Goal: Task Accomplishment & Management: Use online tool/utility

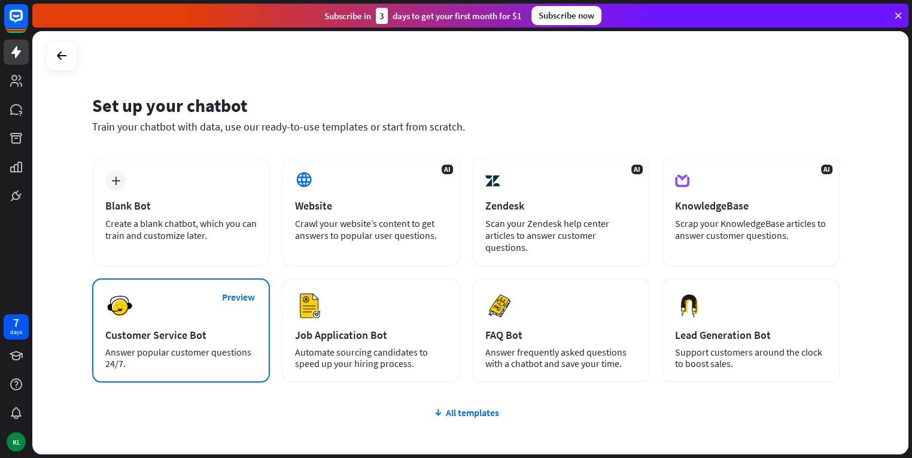
click at [181, 301] on div "Preview Customer Service Bot Answer popular customer questions 24/7." at bounding box center [181, 330] width 178 height 104
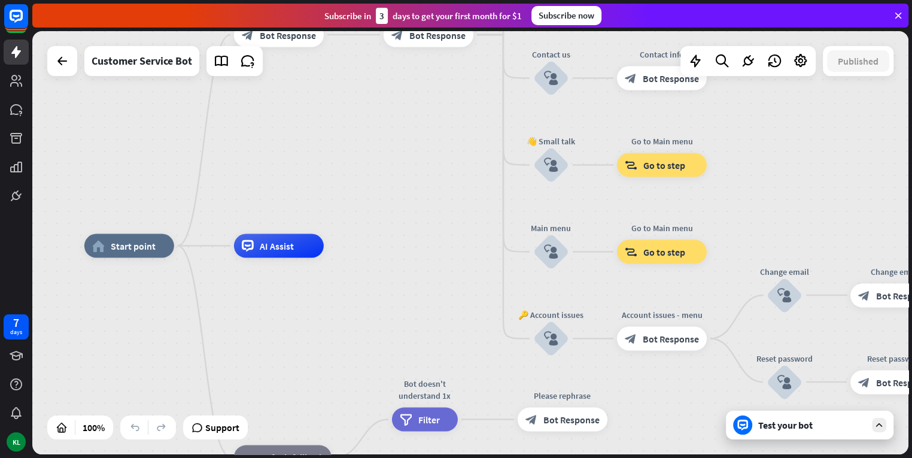
drag, startPoint x: 515, startPoint y: 205, endPoint x: 385, endPoint y: 199, distance: 130.0
click at [385, 199] on div "home_2 Start point Welcome message block_bot_response Bot Response 🔙 Main menu …" at bounding box center [470, 242] width 876 height 423
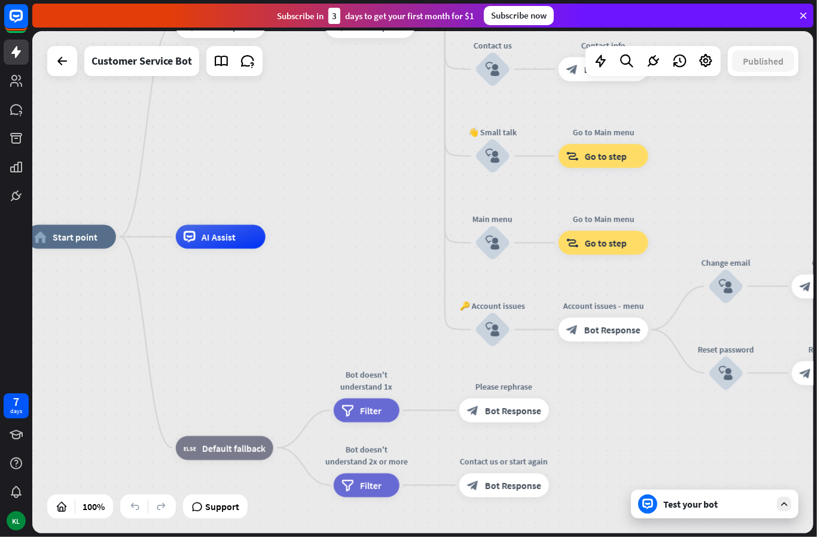
drag, startPoint x: 369, startPoint y: 142, endPoint x: 260, endPoint y: 153, distance: 109.5
click at [260, 153] on div "home_2 Start point Welcome message block_bot_response Bot Response 🔙 Main menu …" at bounding box center [422, 282] width 781 height 502
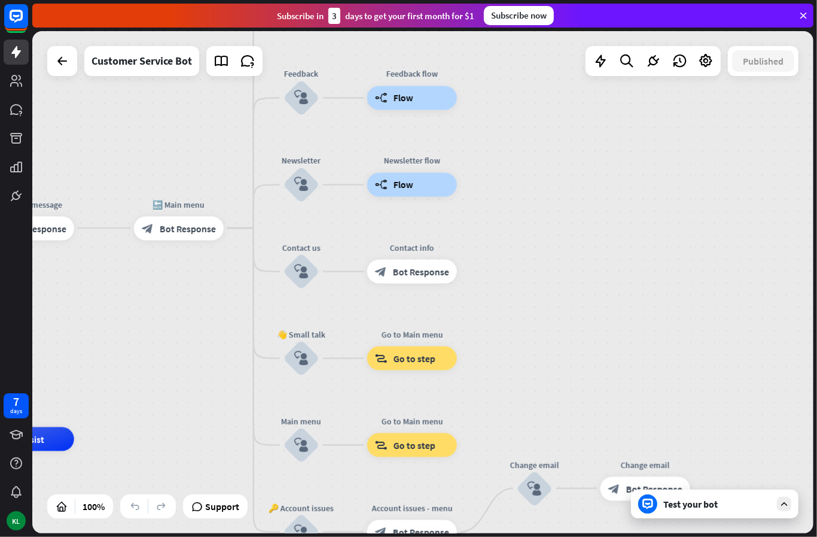
drag, startPoint x: 713, startPoint y: 168, endPoint x: 579, endPoint y: 358, distance: 233.2
click at [579, 358] on div "home_2 Start point Welcome message block_bot_response Bot Response 🔙 Main menu …" at bounding box center [422, 282] width 781 height 502
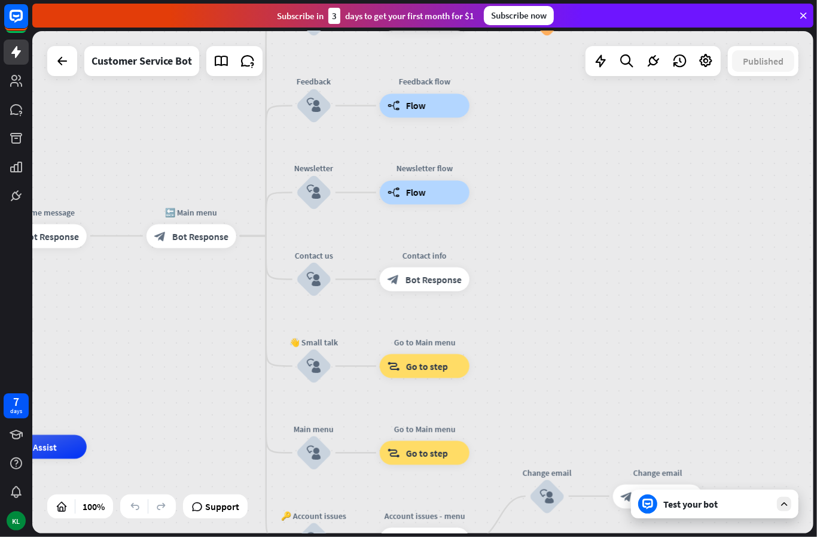
drag, startPoint x: 576, startPoint y: 200, endPoint x: 692, endPoint y: 241, distance: 123.6
click at [692, 241] on div "home_2 Start point Welcome message block_bot_response Bot Response 🔙 Main menu …" at bounding box center [422, 282] width 781 height 502
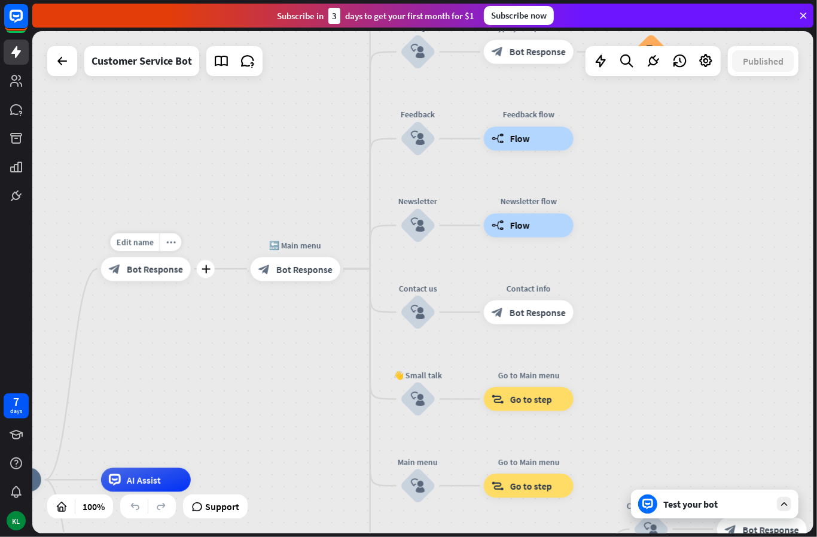
click at [158, 272] on span "Bot Response" at bounding box center [155, 269] width 56 height 12
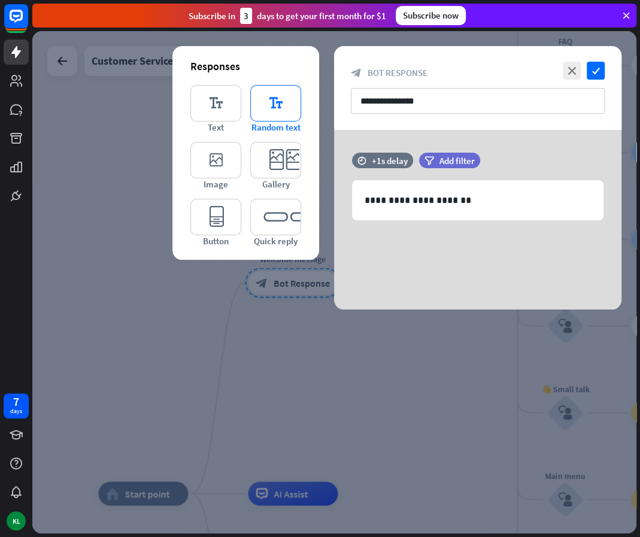
click at [268, 98] on icon "editor_text" at bounding box center [275, 103] width 51 height 37
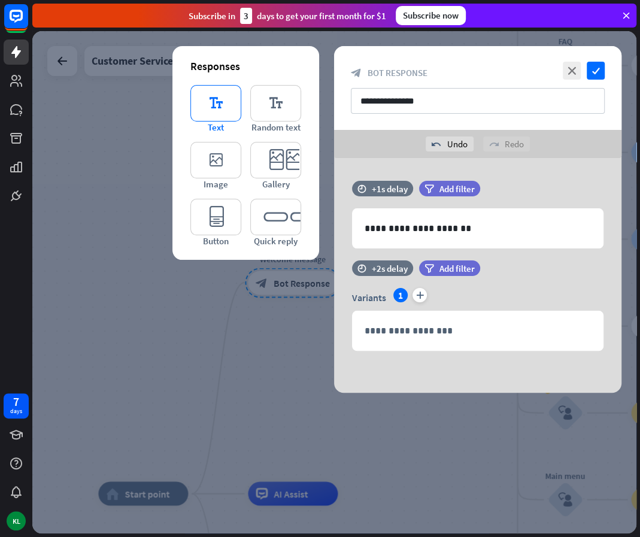
click at [207, 107] on icon "editor_text" at bounding box center [215, 103] width 51 height 37
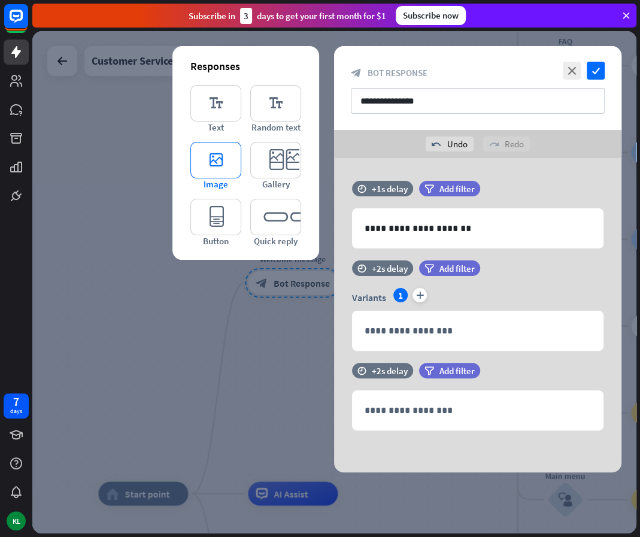
click at [217, 146] on icon "editor_image" at bounding box center [215, 160] width 51 height 37
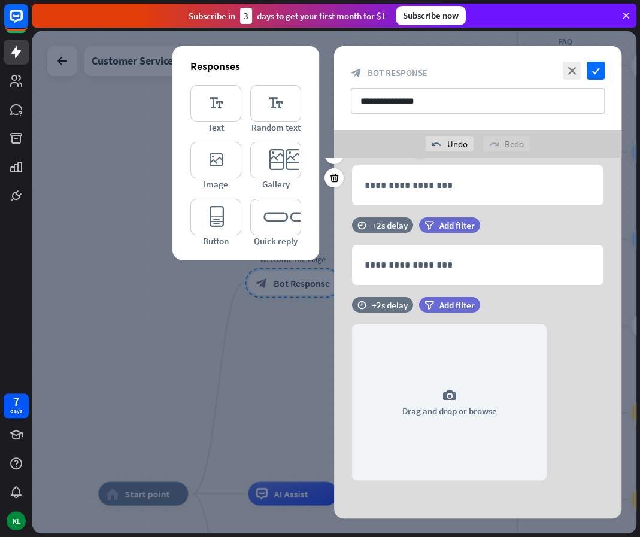
scroll to position [147, 0]
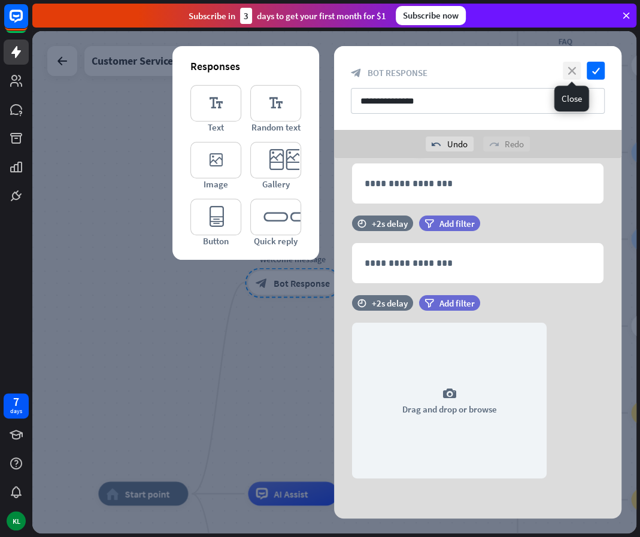
click at [571, 70] on icon "close" at bounding box center [571, 71] width 18 height 18
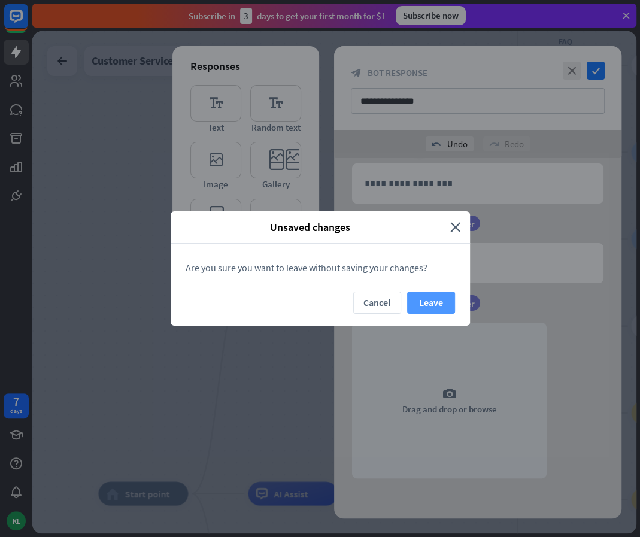
click at [432, 295] on button "Leave" at bounding box center [431, 302] width 48 height 22
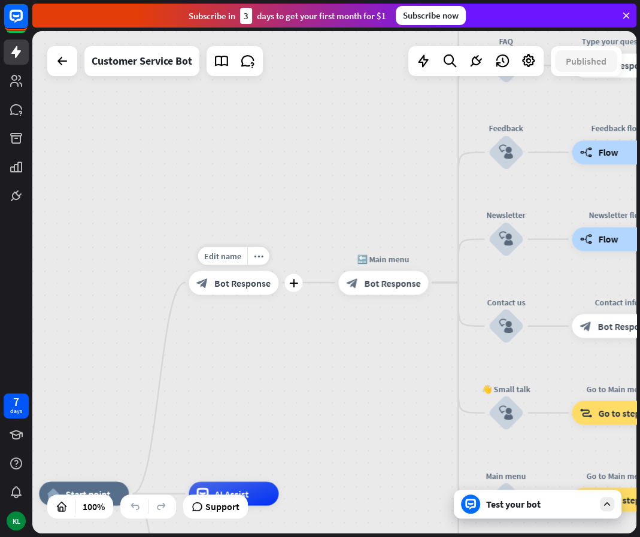
click at [251, 290] on div "block_bot_response Bot Response" at bounding box center [233, 282] width 90 height 24
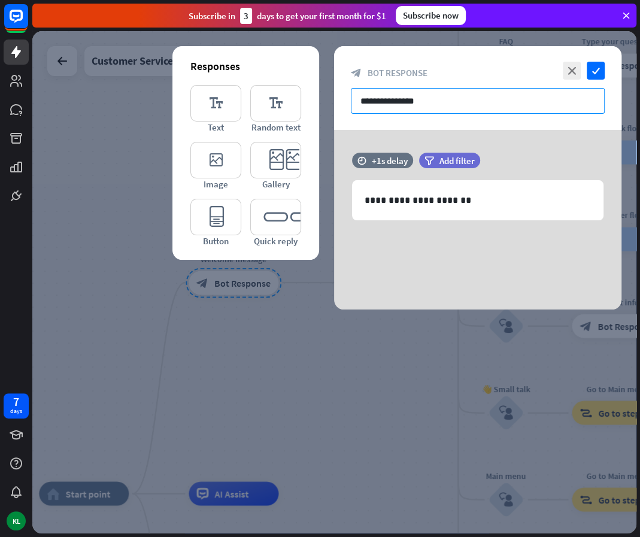
click at [418, 108] on input "**********" at bounding box center [478, 101] width 254 height 26
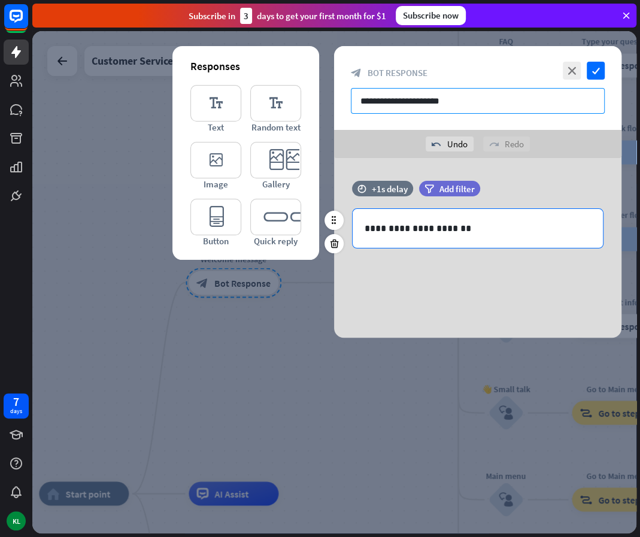
type input "**********"
click at [454, 227] on p "**********" at bounding box center [477, 228] width 227 height 15
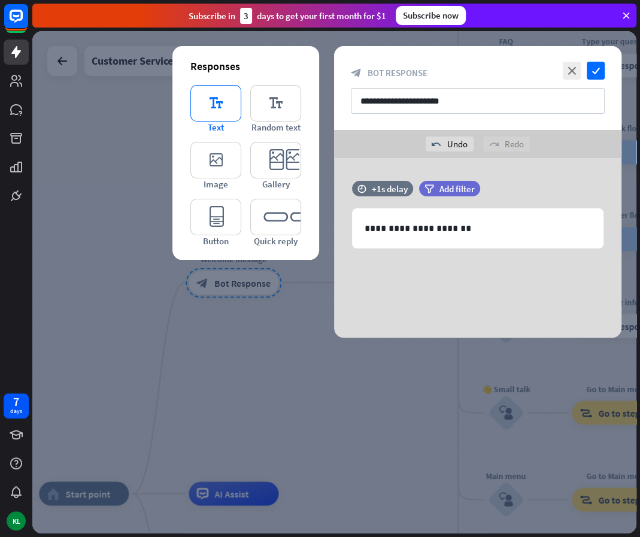
click at [213, 108] on icon "editor_text" at bounding box center [215, 103] width 51 height 37
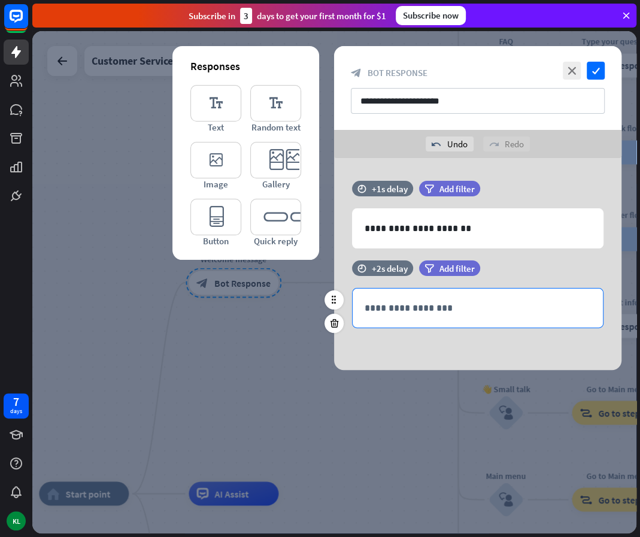
click at [422, 312] on p "**********" at bounding box center [477, 307] width 226 height 15
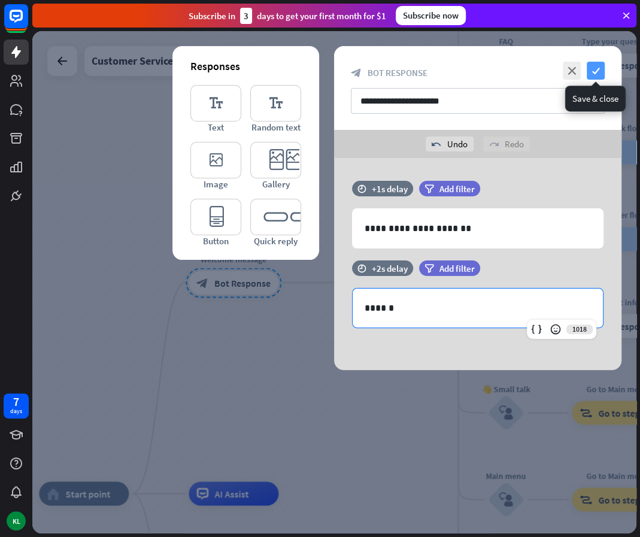
click at [595, 71] on icon "check" at bounding box center [595, 71] width 18 height 18
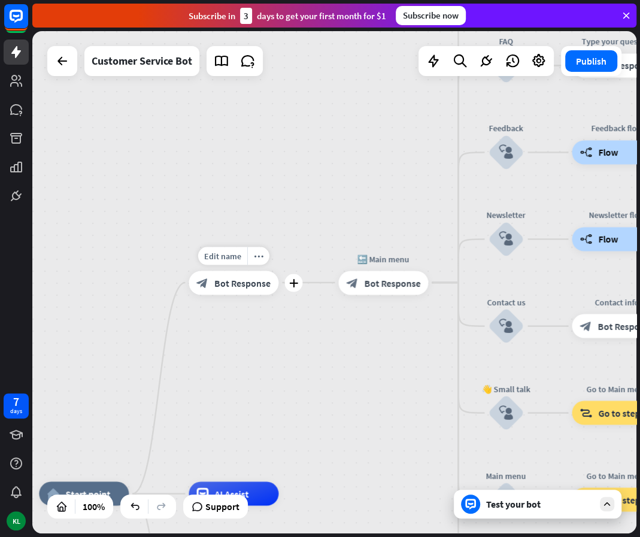
click at [241, 293] on div "block_bot_response Bot Response" at bounding box center [233, 282] width 90 height 24
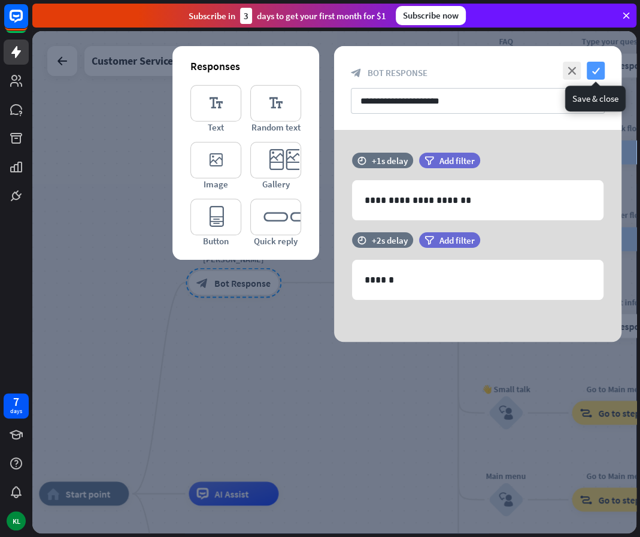
click at [593, 78] on icon "check" at bounding box center [595, 71] width 18 height 18
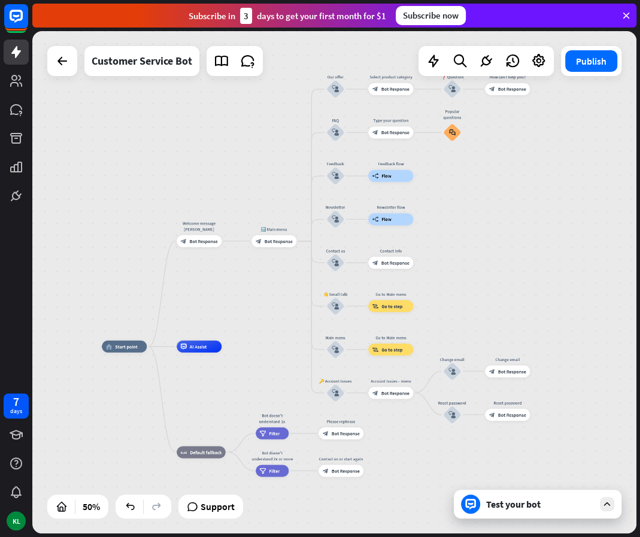
drag, startPoint x: 367, startPoint y: 358, endPoint x: 251, endPoint y: 268, distance: 146.3
click at [251, 268] on div "home_2 Start point Welcome message [PERSON_NAME] block_bot_response Bot Respons…" at bounding box center [334, 282] width 604 height 502
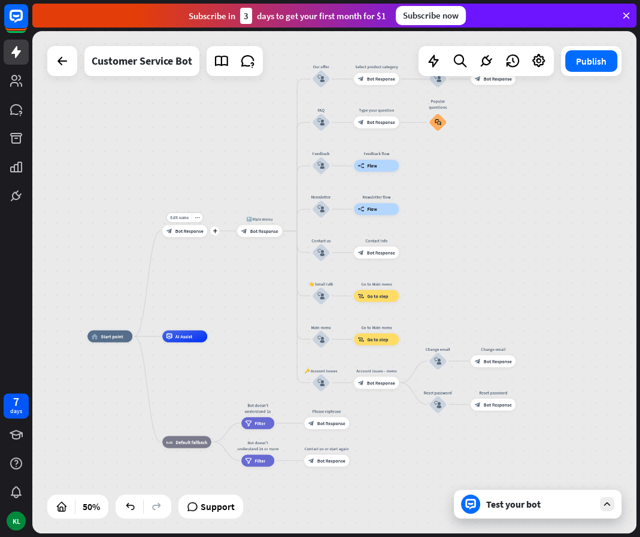
click at [183, 232] on span "Bot Response" at bounding box center [189, 230] width 28 height 6
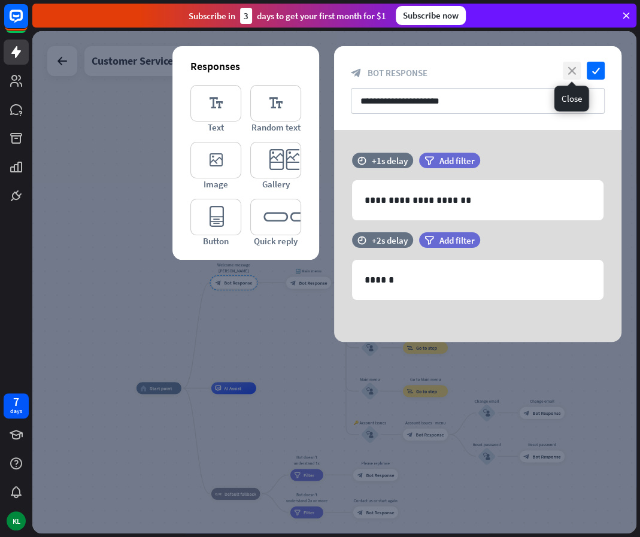
click at [568, 66] on icon "close" at bounding box center [571, 71] width 18 height 18
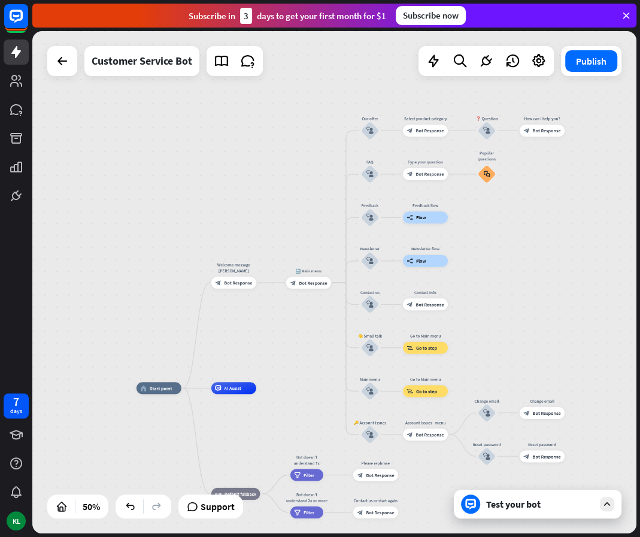
drag, startPoint x: 232, startPoint y: 340, endPoint x: 229, endPoint y: 314, distance: 25.8
click at [229, 314] on div "home_2 Start point Welcome message [PERSON_NAME] block_bot_response Bot Respons…" at bounding box center [334, 282] width 604 height 502
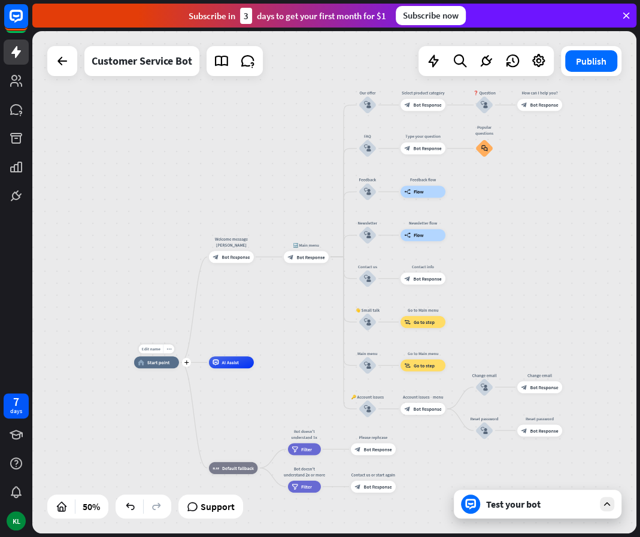
click at [159, 364] on span "Start point" at bounding box center [158, 362] width 23 height 6
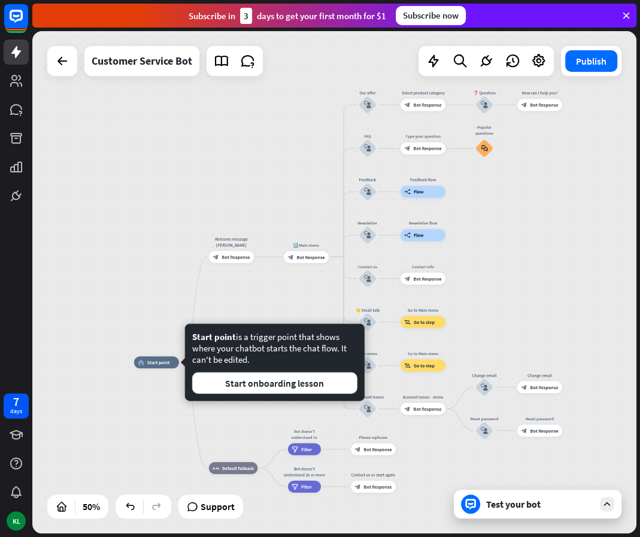
click at [144, 392] on div "Edit name more_horiz home_2 Start point Welcome message [PERSON_NAME] block_bot…" at bounding box center [285, 487] width 302 height 251
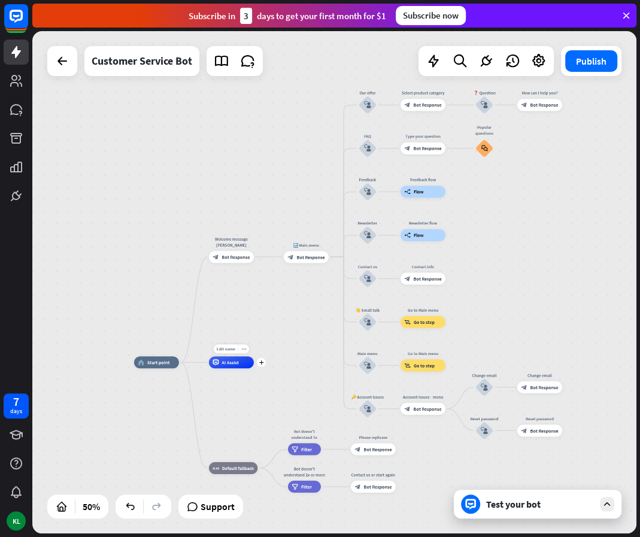
click at [229, 360] on span "AI Assist" at bounding box center [229, 362] width 17 height 6
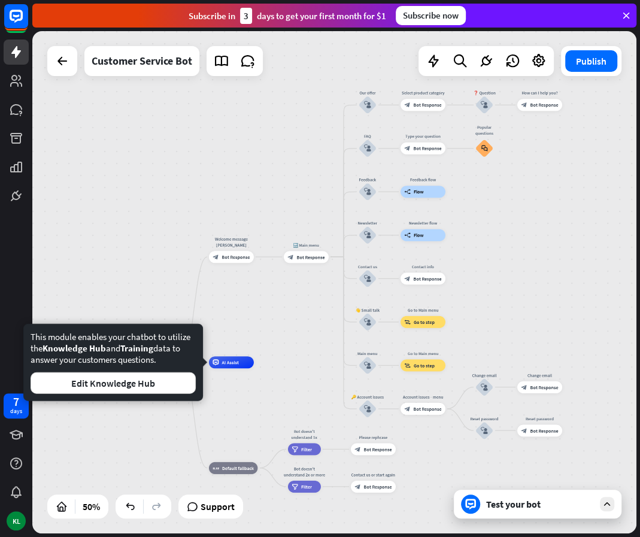
click at [257, 316] on div "home_2 Start point Welcome message [PERSON_NAME] block_bot_response Bot Respons…" at bounding box center [334, 282] width 604 height 502
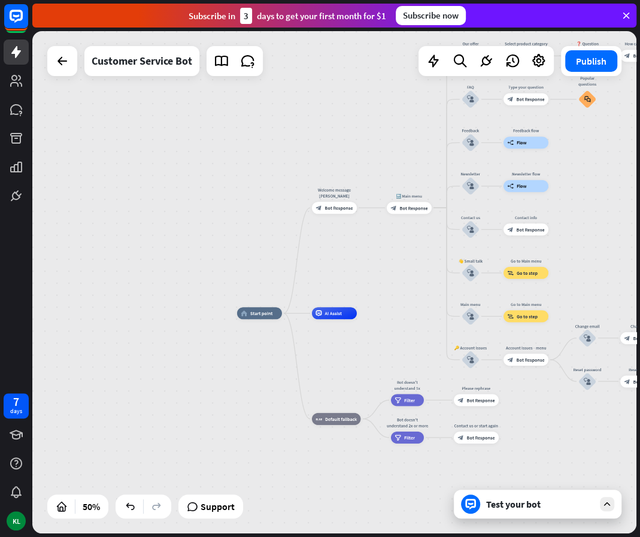
drag, startPoint x: 286, startPoint y: 317, endPoint x: 389, endPoint y: 266, distance: 114.5
click at [389, 266] on div "home_2 Start point Welcome message [PERSON_NAME] block_bot_response Bot Respons…" at bounding box center [334, 282] width 604 height 502
click at [331, 405] on span "Edit name" at bounding box center [330, 404] width 19 height 5
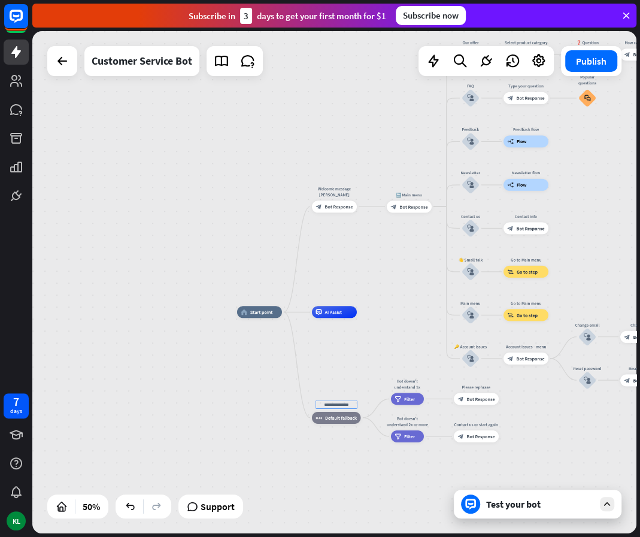
click at [354, 381] on div "home_2 Start point Welcome message [PERSON_NAME] block_bot_response Bot Respons…" at bounding box center [388, 437] width 302 height 251
click at [405, 397] on span "Filter" at bounding box center [409, 399] width 11 height 6
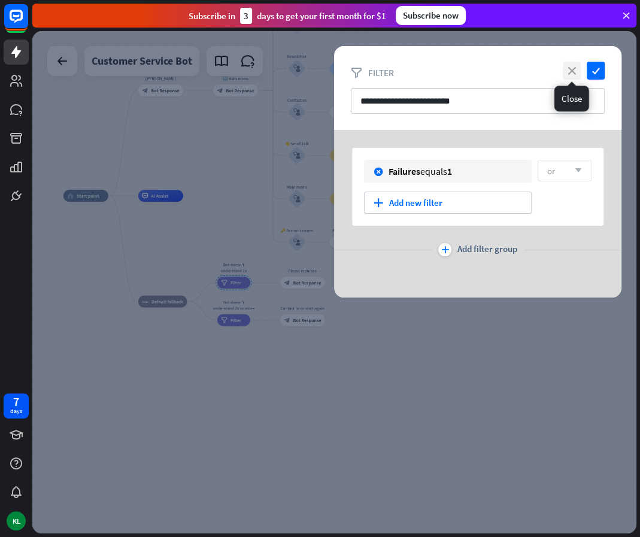
click at [573, 66] on icon "close" at bounding box center [571, 71] width 18 height 18
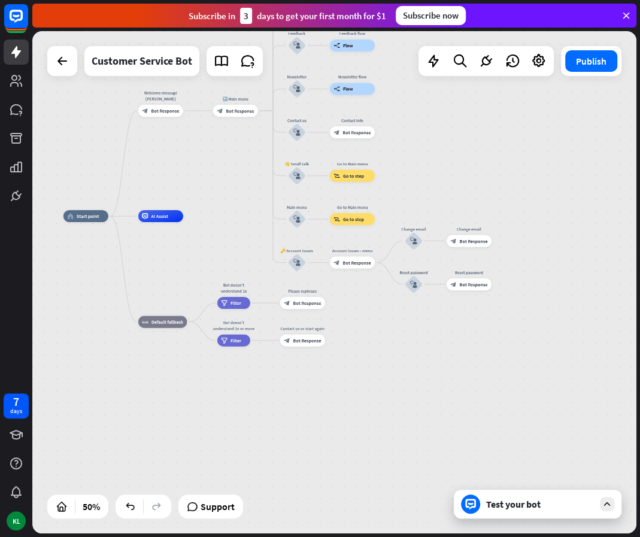
drag, startPoint x: 346, startPoint y: 271, endPoint x: 352, endPoint y: 324, distance: 53.0
click at [352, 324] on div "home_2 Start point Welcome message [PERSON_NAME] block_bot_response Bot Respons…" at bounding box center [214, 341] width 302 height 251
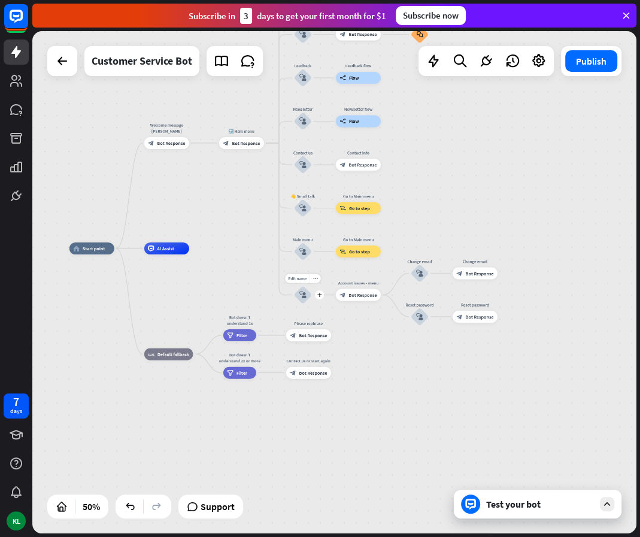
click at [305, 293] on icon "block_user_input" at bounding box center [302, 294] width 7 height 7
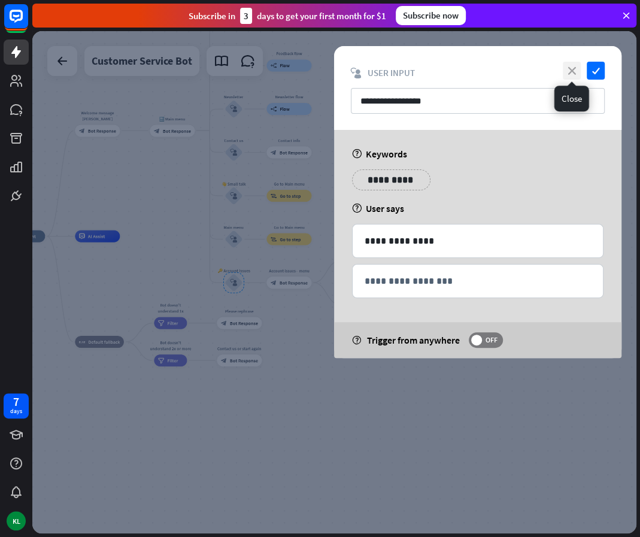
click at [571, 72] on icon "close" at bounding box center [571, 71] width 18 height 18
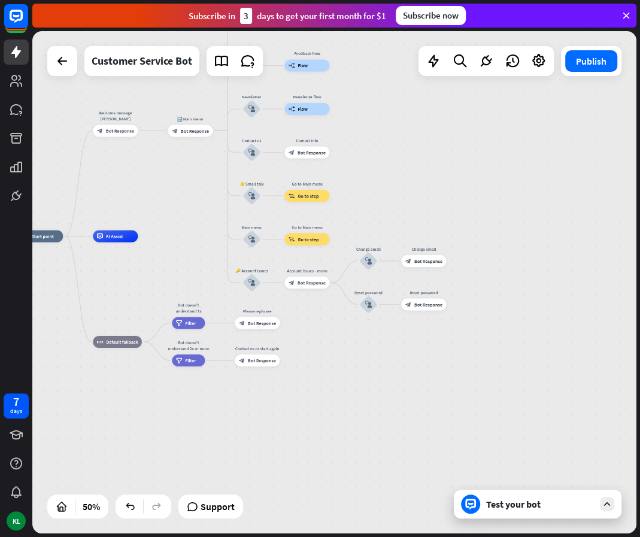
drag, startPoint x: 401, startPoint y: 368, endPoint x: 436, endPoint y: 366, distance: 34.8
click at [436, 366] on div "home_2 Start point Welcome message [PERSON_NAME] block_bot_response Bot Respons…" at bounding box center [334, 282] width 604 height 502
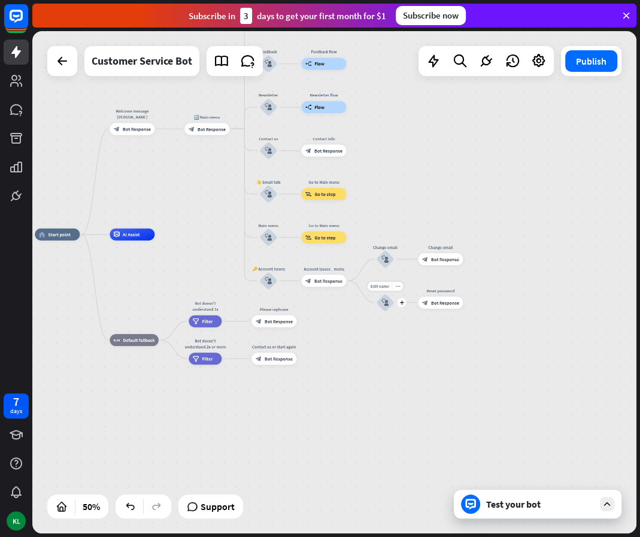
click at [385, 299] on icon "block_user_input" at bounding box center [384, 302] width 7 height 7
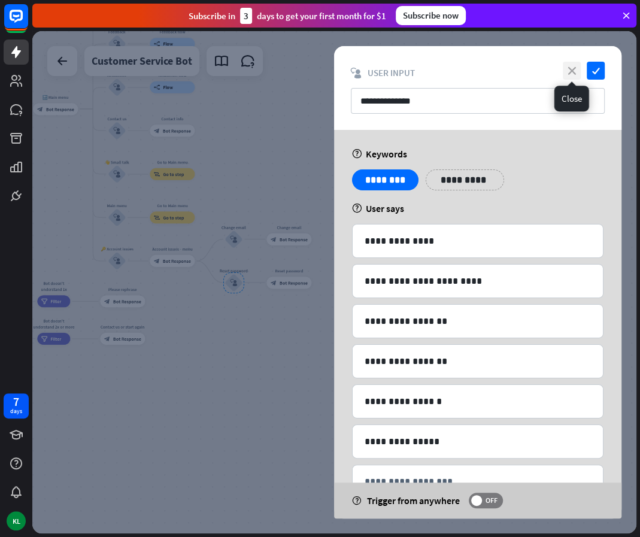
click at [568, 71] on icon "close" at bounding box center [571, 71] width 18 height 18
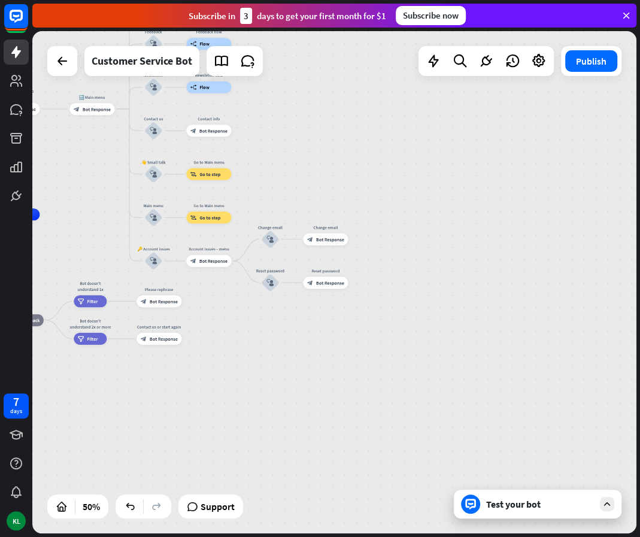
drag, startPoint x: 211, startPoint y: 313, endPoint x: 252, endPoint y: 311, distance: 40.8
click at [252, 311] on div "home_2 Start point Welcome message [PERSON_NAME] block_bot_response Bot Respons…" at bounding box center [334, 282] width 604 height 502
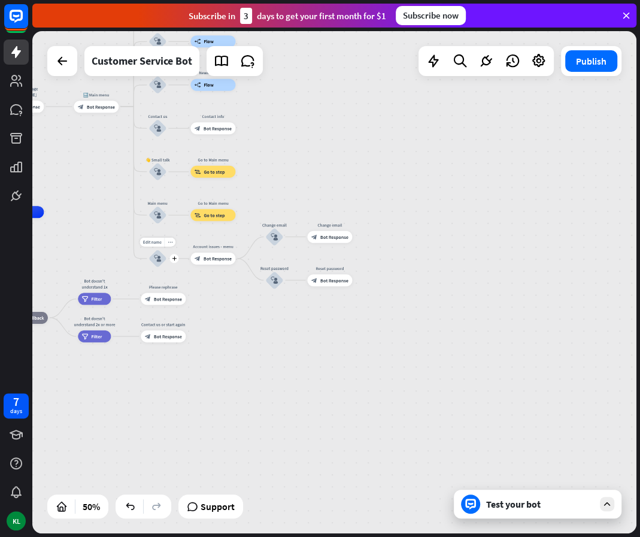
click at [160, 263] on div "block_user_input" at bounding box center [157, 259] width 18 height 18
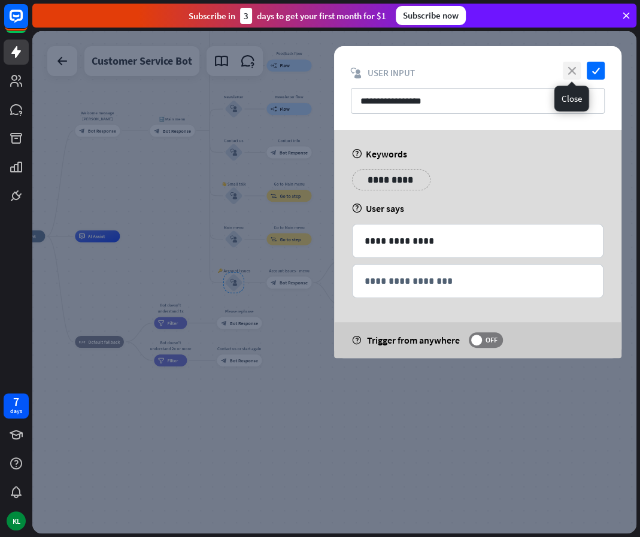
click at [566, 74] on icon "close" at bounding box center [571, 71] width 18 height 18
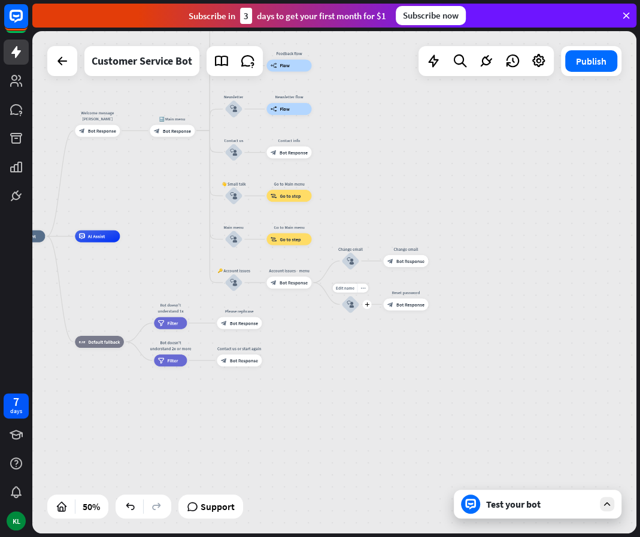
click at [354, 304] on icon "block_user_input" at bounding box center [349, 303] width 7 height 7
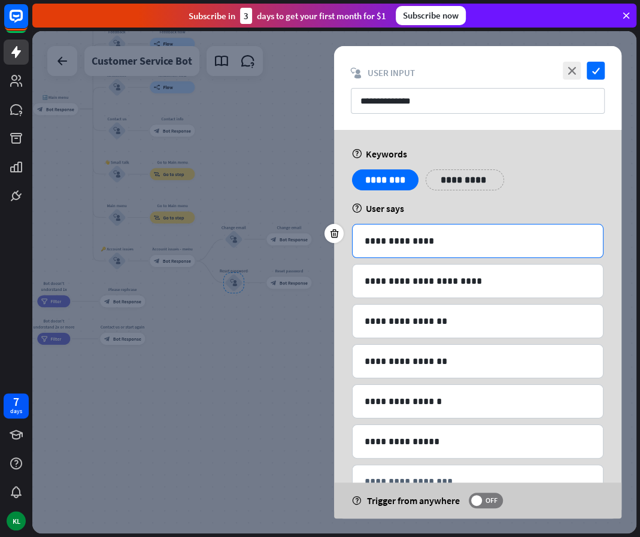
click at [492, 248] on div "**********" at bounding box center [477, 240] width 250 height 33
click at [472, 276] on p "**********" at bounding box center [477, 280] width 227 height 15
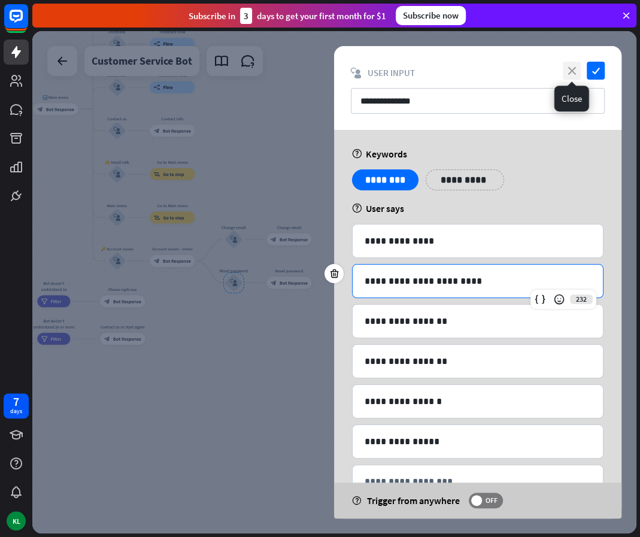
click at [570, 65] on icon "close" at bounding box center [571, 71] width 18 height 18
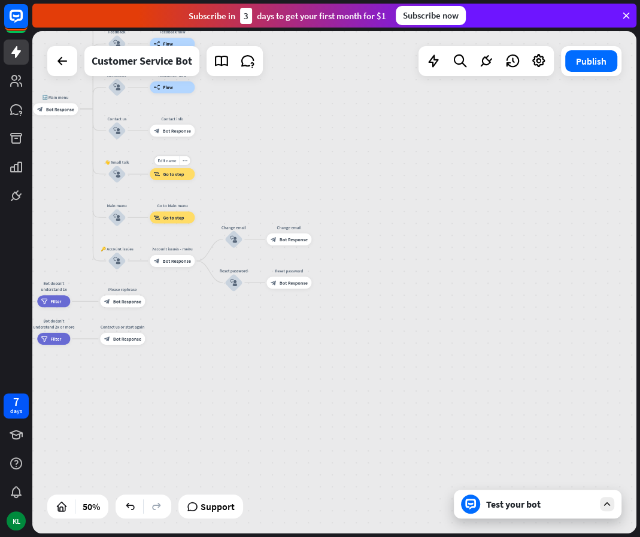
click at [178, 174] on span "Go to step" at bounding box center [173, 174] width 21 height 6
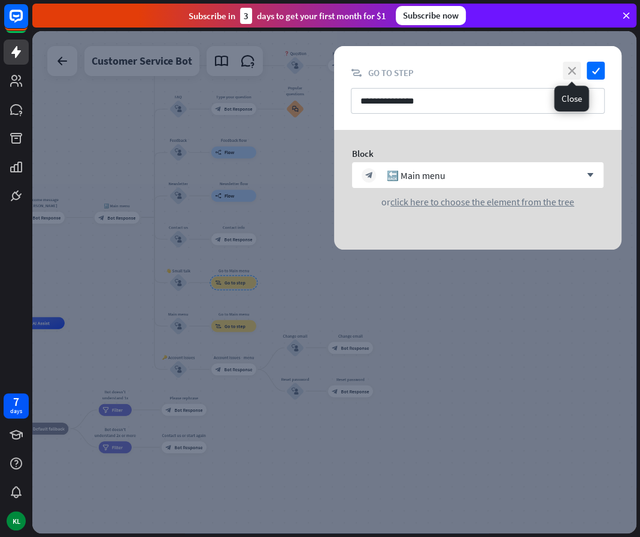
click at [573, 72] on icon "close" at bounding box center [571, 71] width 18 height 18
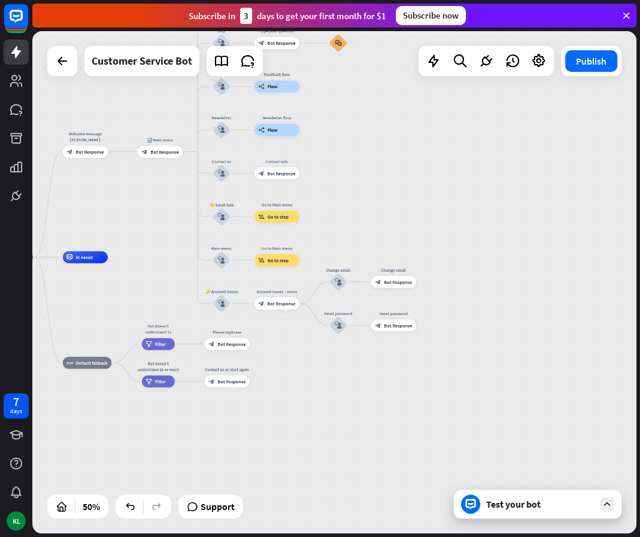
drag, startPoint x: 389, startPoint y: 262, endPoint x: 435, endPoint y: 187, distance: 88.4
click at [435, 187] on div "home_2 Start point Welcome message [PERSON_NAME] block_bot_response Bot Respons…" at bounding box center [334, 282] width 604 height 502
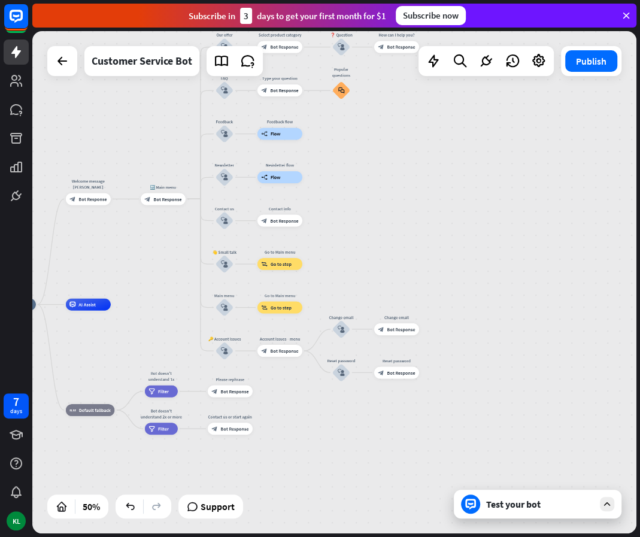
drag, startPoint x: 323, startPoint y: 161, endPoint x: 323, endPoint y: 218, distance: 56.8
click at [323, 218] on div "home_2 Start point Welcome message [PERSON_NAME] block_bot_response Bot Respons…" at bounding box center [334, 282] width 604 height 502
click at [279, 176] on div "builder_tree Flow" at bounding box center [279, 177] width 45 height 12
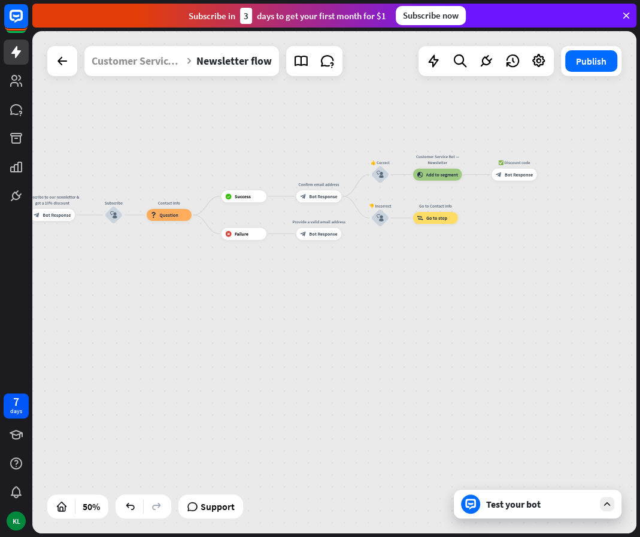
drag, startPoint x: 525, startPoint y: 350, endPoint x: 269, endPoint y: 282, distance: 264.9
click at [269, 282] on div "Newsletter flow builder_tree Flow Subscribe to our newsletter & get a 10% disco…" at bounding box center [334, 282] width 604 height 502
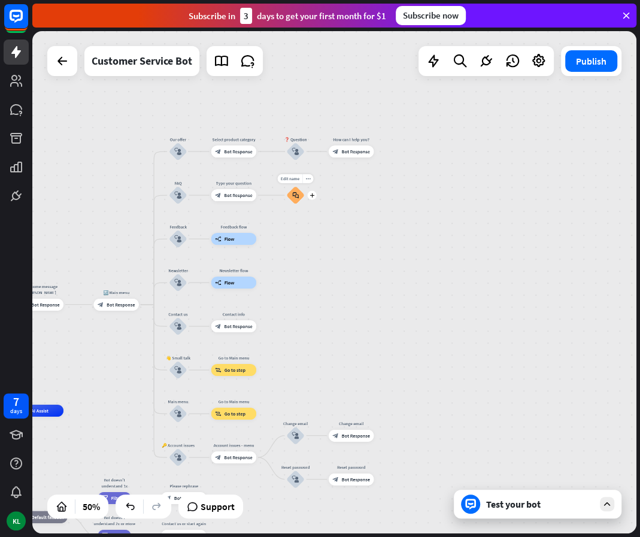
click at [295, 194] on icon "block_faq" at bounding box center [295, 195] width 7 height 7
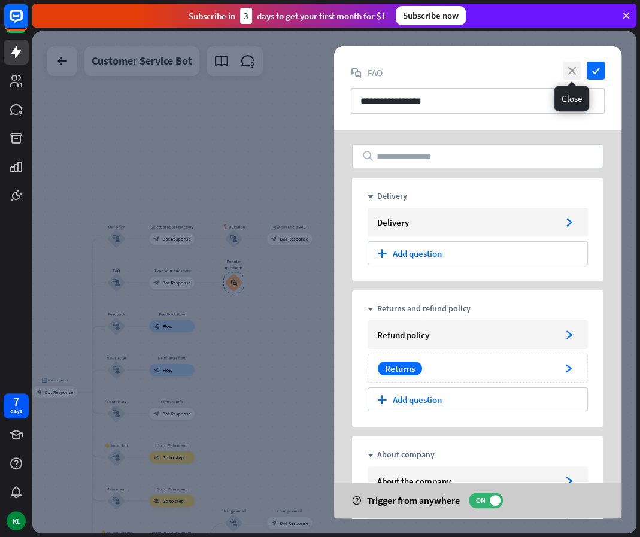
click at [571, 71] on icon "close" at bounding box center [571, 71] width 18 height 18
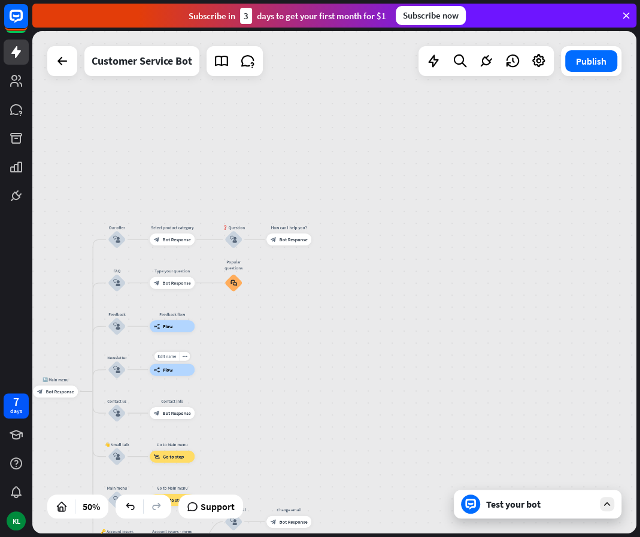
click at [172, 373] on div "builder_tree Flow" at bounding box center [172, 369] width 45 height 12
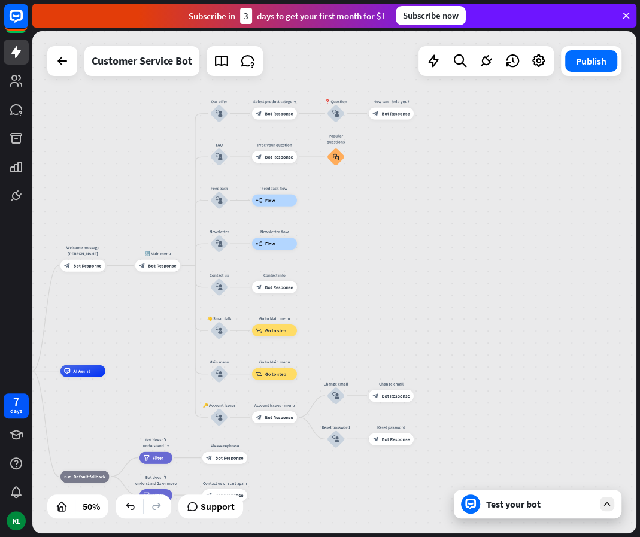
drag, startPoint x: 336, startPoint y: 345, endPoint x: 412, endPoint y: 226, distance: 141.3
click at [412, 226] on div "home_2 Start point Welcome message [PERSON_NAME] block_bot_response Bot Respons…" at bounding box center [334, 282] width 604 height 502
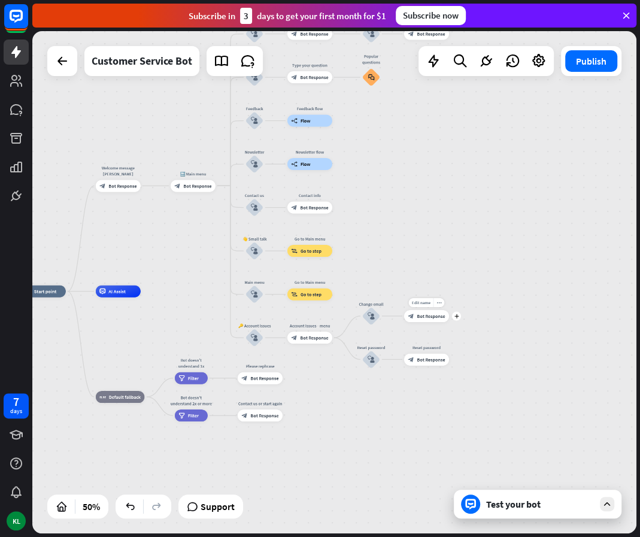
click at [421, 315] on span "Bot Response" at bounding box center [430, 316] width 28 height 6
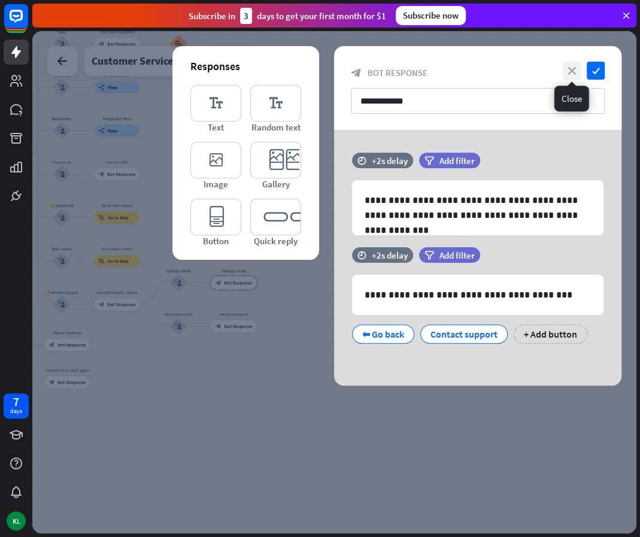
click at [571, 72] on icon "close" at bounding box center [571, 71] width 18 height 18
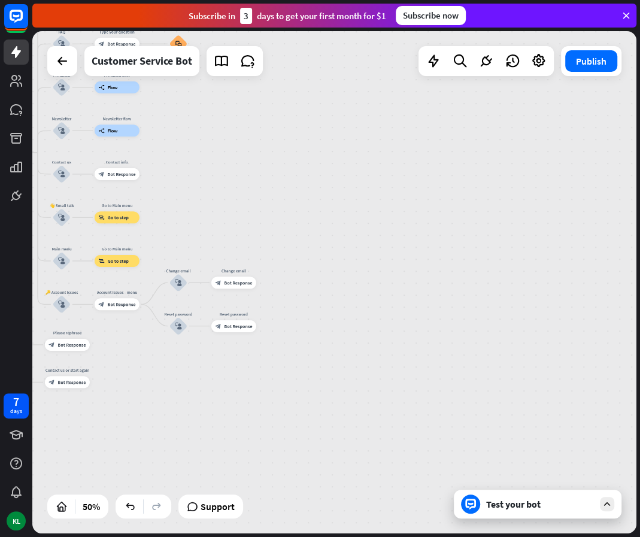
drag, startPoint x: 385, startPoint y: 217, endPoint x: 552, endPoint y: 190, distance: 169.0
click at [552, 191] on div "home_2 Start point Welcome message [PERSON_NAME] block_bot_response Bot Respons…" at bounding box center [334, 282] width 604 height 502
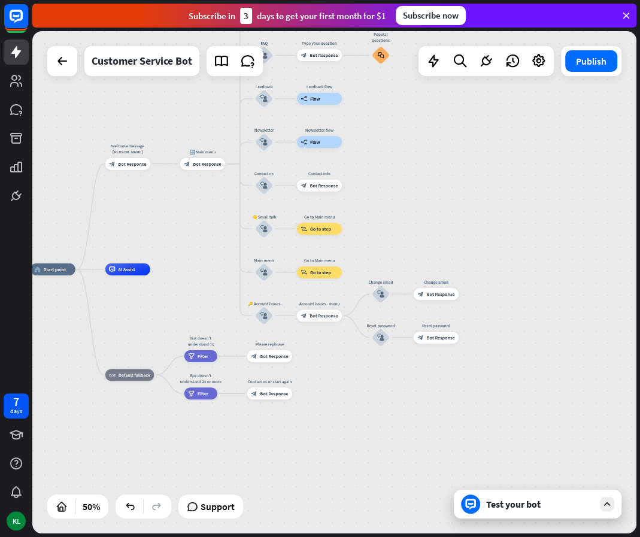
drag, startPoint x: 409, startPoint y: 196, endPoint x: 497, endPoint y: 278, distance: 120.2
click at [490, 273] on div "home_2 Start point Welcome message [PERSON_NAME] block_bot_response Bot Respons…" at bounding box center [334, 282] width 604 height 502
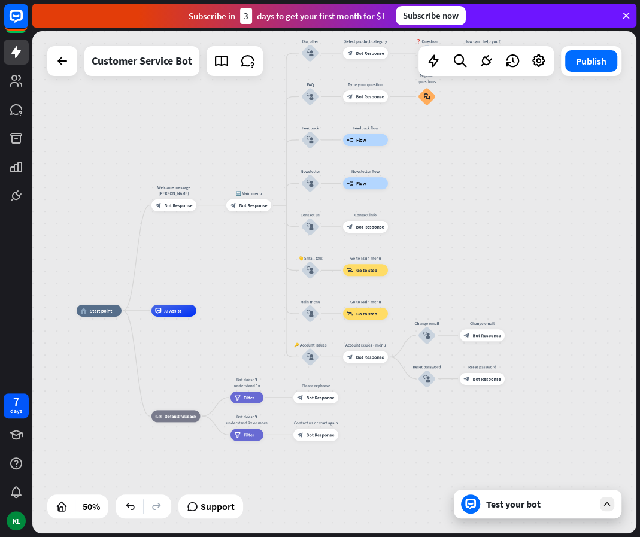
drag, startPoint x: 413, startPoint y: 167, endPoint x: 435, endPoint y: 326, distance: 160.0
click at [434, 325] on div "home_2 Start point Welcome message [PERSON_NAME] block_bot_response Bot Respons…" at bounding box center [334, 282] width 604 height 502
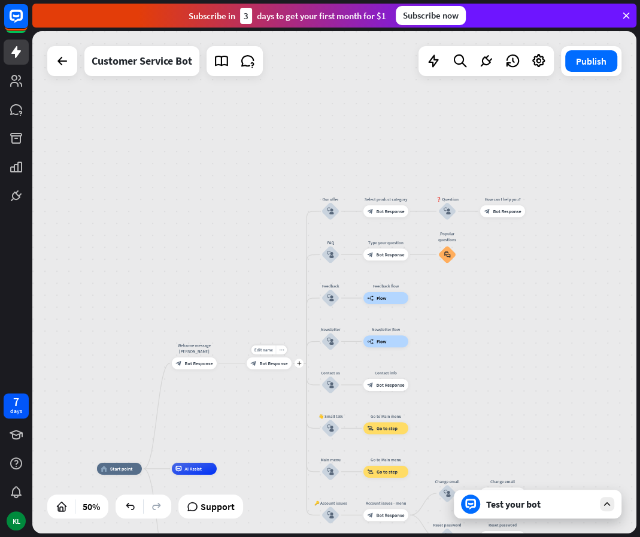
click at [266, 366] on div "block_bot_response Bot Response" at bounding box center [269, 363] width 45 height 12
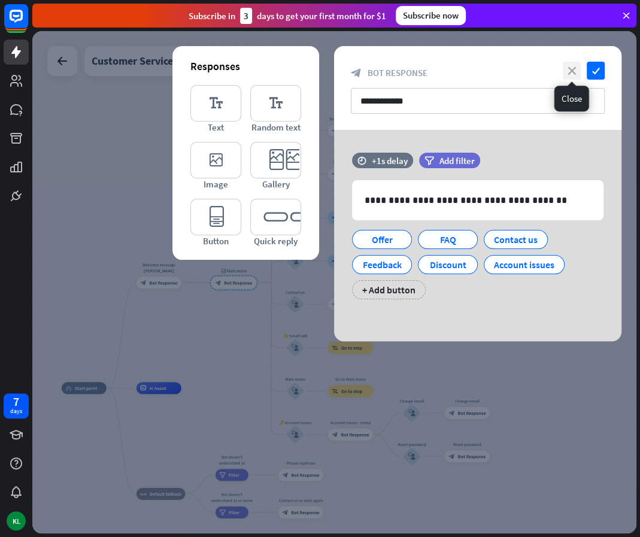
click at [571, 74] on icon "close" at bounding box center [571, 71] width 18 height 18
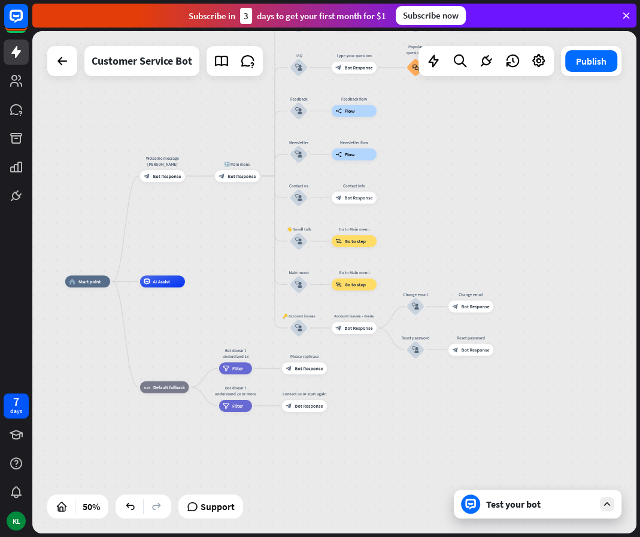
drag, startPoint x: 266, startPoint y: 343, endPoint x: 270, endPoint y: 236, distance: 107.2
click at [270, 236] on div "home_2 Start point Welcome message [PERSON_NAME] block_bot_response Bot Respons…" at bounding box center [334, 282] width 604 height 502
click at [229, 373] on div "filter Filter" at bounding box center [235, 367] width 33 height 12
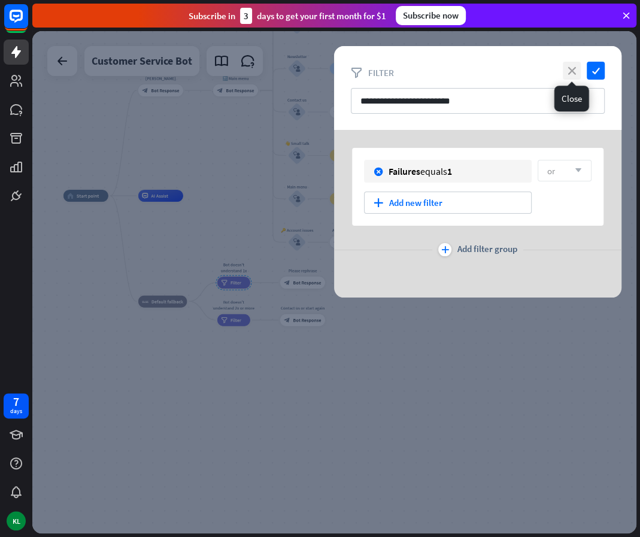
click at [574, 69] on icon "close" at bounding box center [571, 71] width 18 height 18
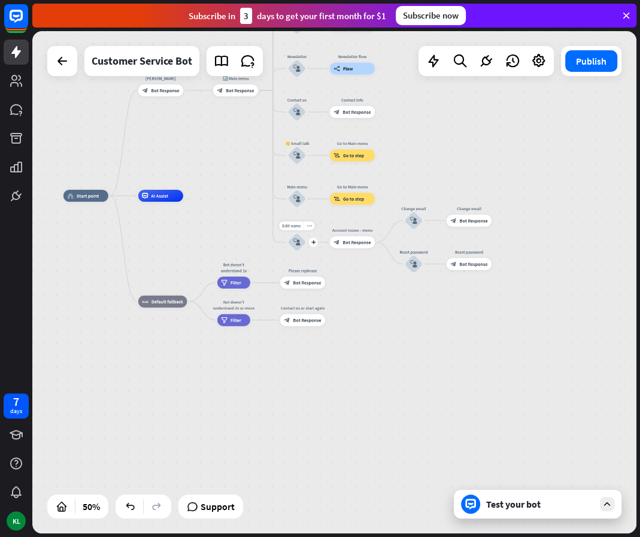
click at [296, 247] on div "block_user_input" at bounding box center [297, 242] width 18 height 18
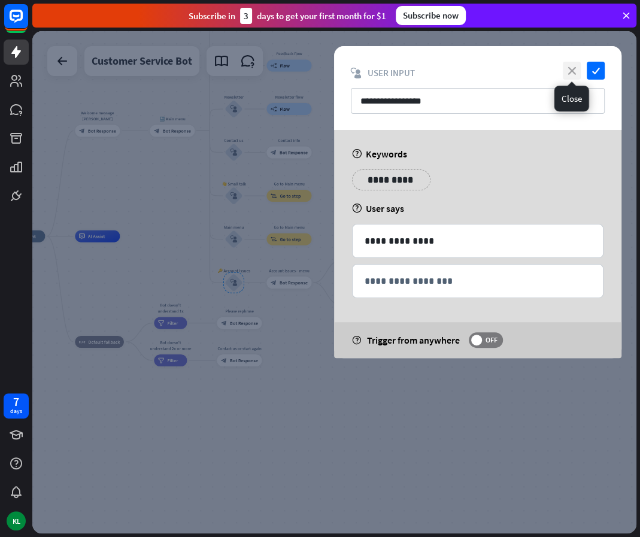
click at [565, 63] on icon "close" at bounding box center [571, 71] width 18 height 18
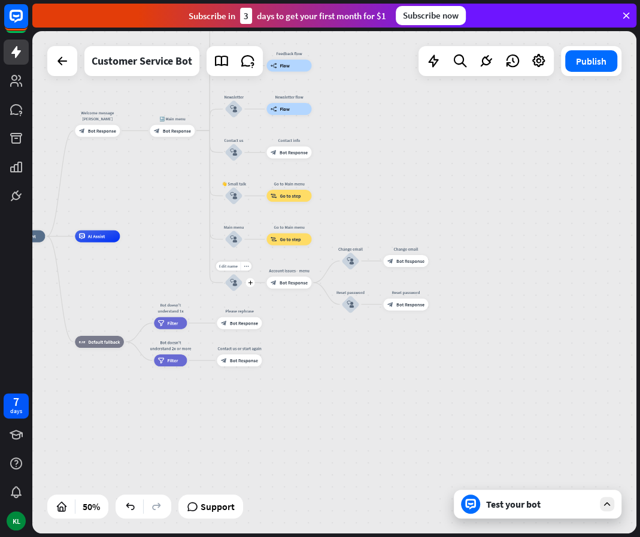
click at [235, 282] on icon "block_user_input" at bounding box center [233, 282] width 7 height 7
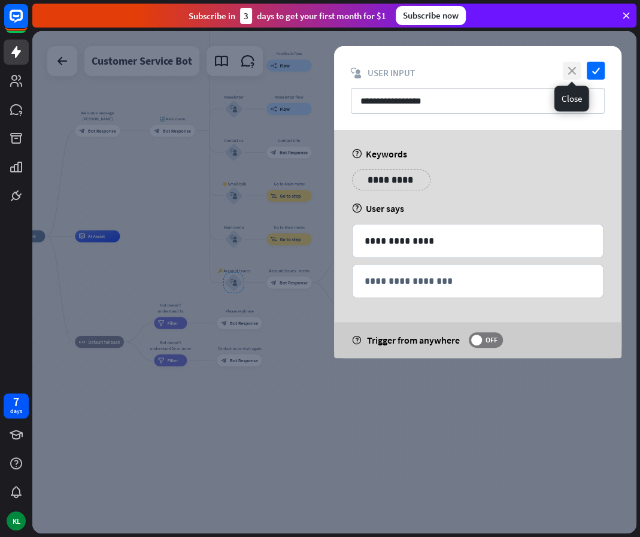
click at [571, 70] on icon "close" at bounding box center [571, 71] width 18 height 18
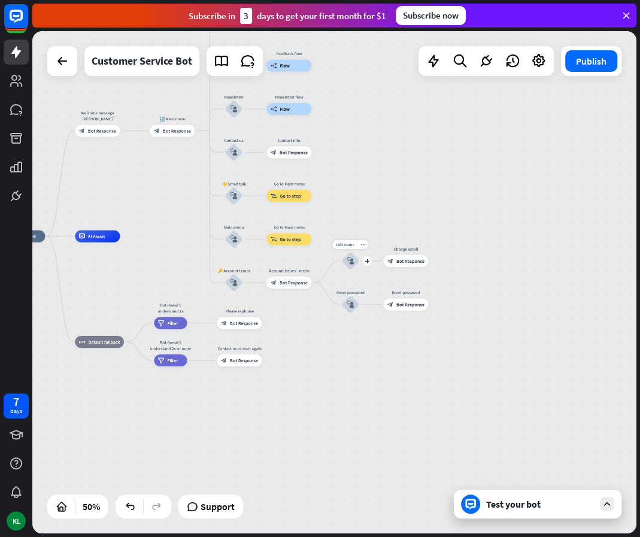
click at [352, 263] on icon "block_user_input" at bounding box center [349, 260] width 7 height 7
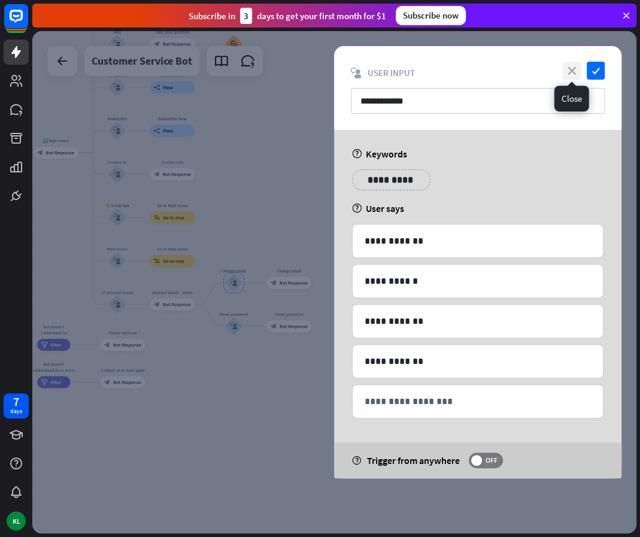
click at [565, 72] on icon "close" at bounding box center [571, 71] width 18 height 18
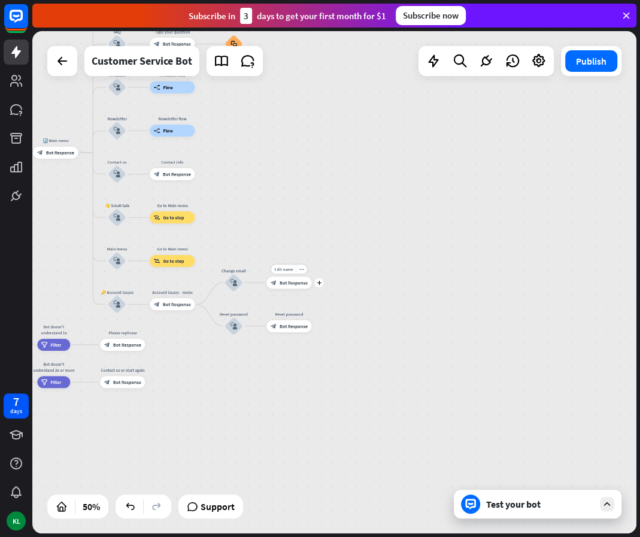
click at [275, 280] on icon "block_bot_response" at bounding box center [273, 282] width 6 height 6
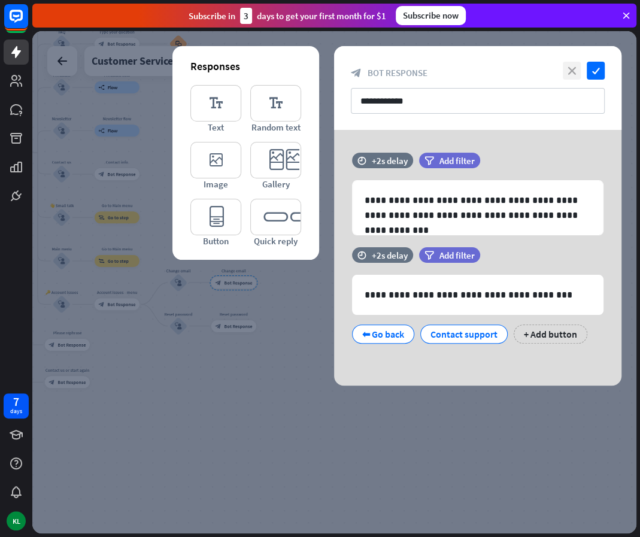
click at [570, 65] on icon "close" at bounding box center [571, 71] width 18 height 18
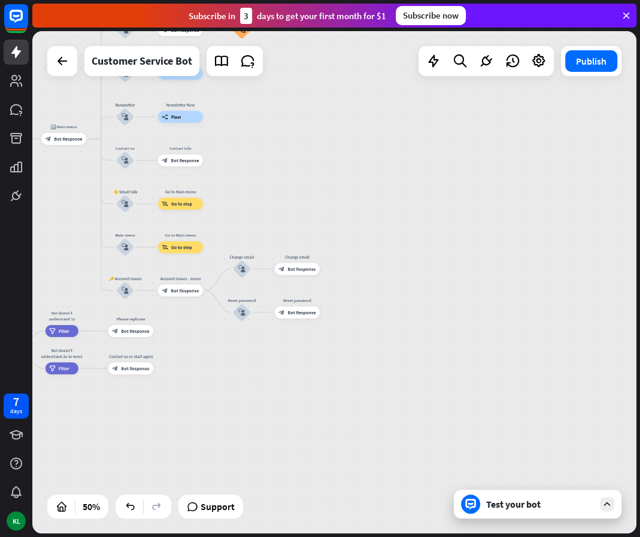
drag, startPoint x: 286, startPoint y: 233, endPoint x: 496, endPoint y: 159, distance: 223.0
click at [496, 159] on div "home_2 Start point Welcome message [PERSON_NAME] block_bot_response Bot Respons…" at bounding box center [334, 282] width 604 height 502
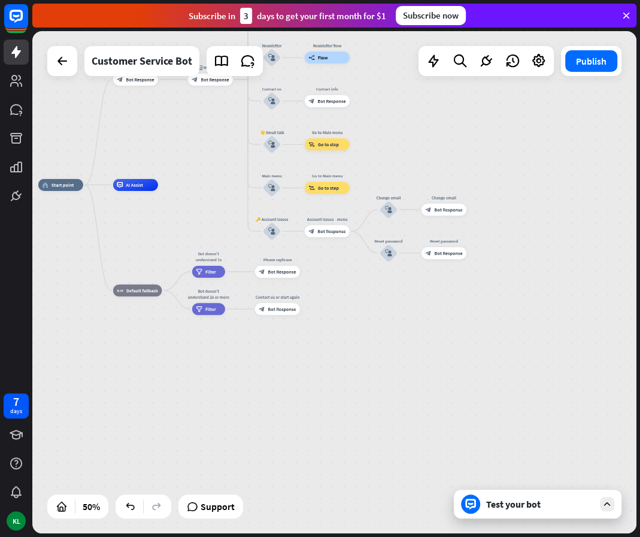
drag, startPoint x: 465, startPoint y: 158, endPoint x: 437, endPoint y: 325, distance: 169.3
click at [437, 325] on div "home_2 Start point Welcome message [PERSON_NAME] block_bot_response Bot Respons…" at bounding box center [334, 282] width 604 height 502
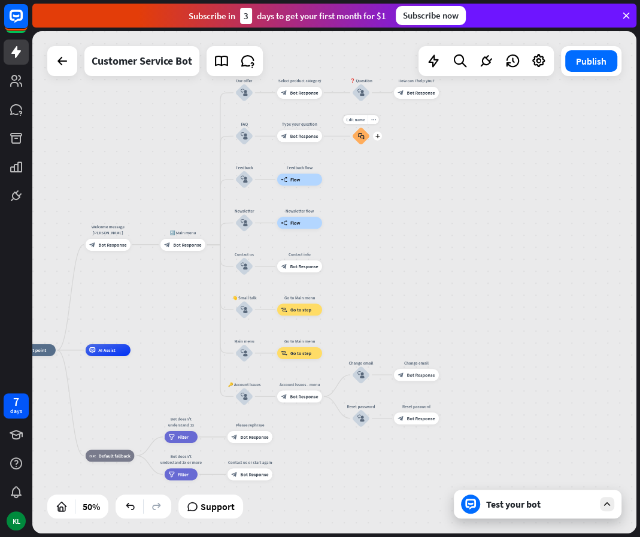
click at [358, 136] on icon "block_faq" at bounding box center [361, 136] width 7 height 7
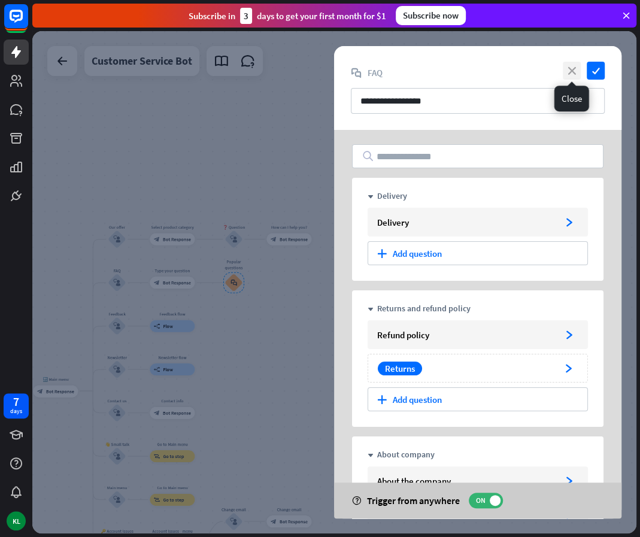
click at [570, 71] on icon "close" at bounding box center [571, 71] width 18 height 18
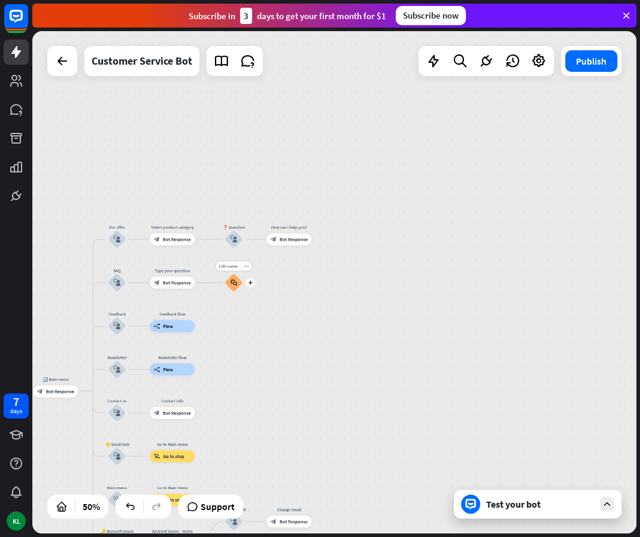
click at [235, 281] on icon "block_faq" at bounding box center [233, 282] width 7 height 7
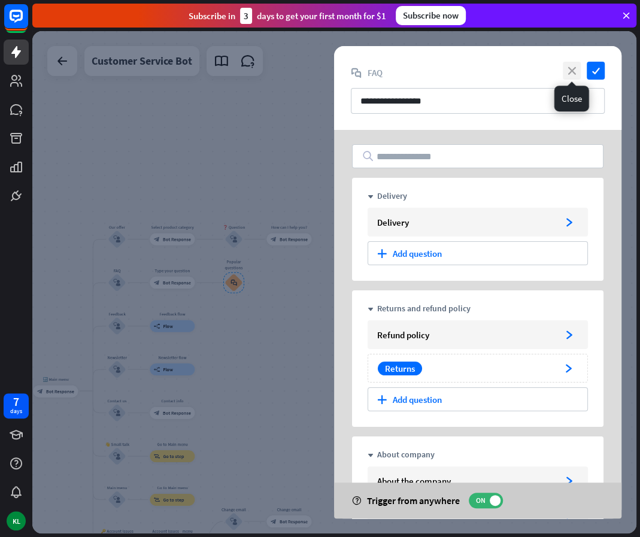
click at [564, 68] on icon "close" at bounding box center [571, 71] width 18 height 18
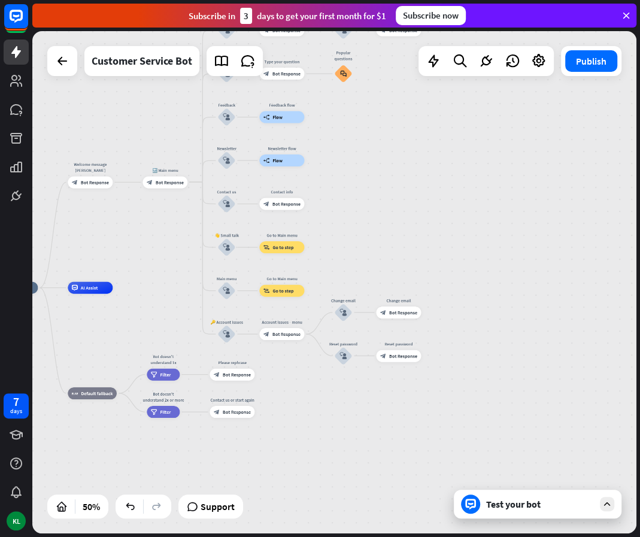
drag, startPoint x: 346, startPoint y: 412, endPoint x: 461, endPoint y: 190, distance: 250.2
click at [461, 190] on div "home_2 Start point Welcome message [PERSON_NAME] block_bot_response Bot Respons…" at bounding box center [334, 282] width 604 height 502
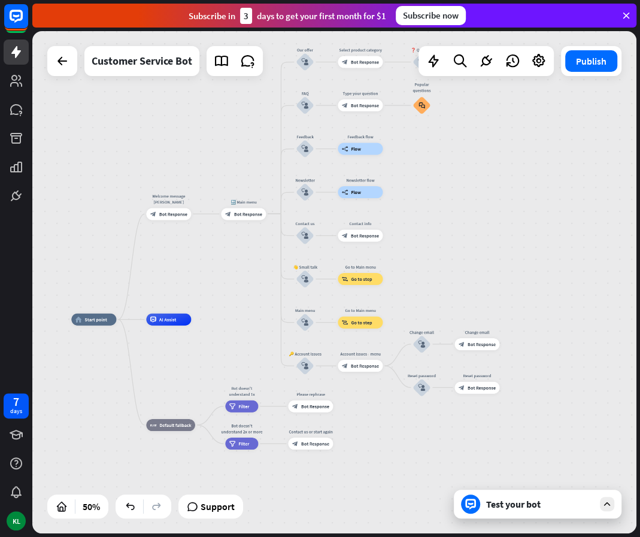
drag, startPoint x: 379, startPoint y: 157, endPoint x: 460, endPoint y: 198, distance: 90.7
click at [460, 203] on div "home_2 Start point Welcome message [PERSON_NAME] block_bot_response Bot Respons…" at bounding box center [334, 282] width 604 height 502
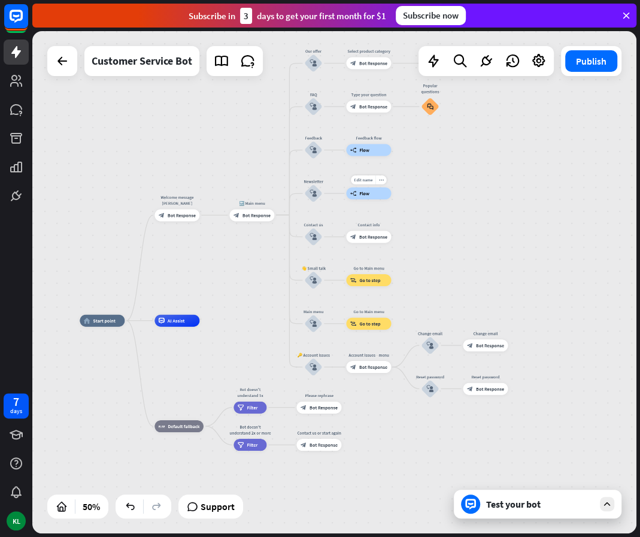
click at [358, 191] on div "builder_tree Flow" at bounding box center [368, 193] width 45 height 12
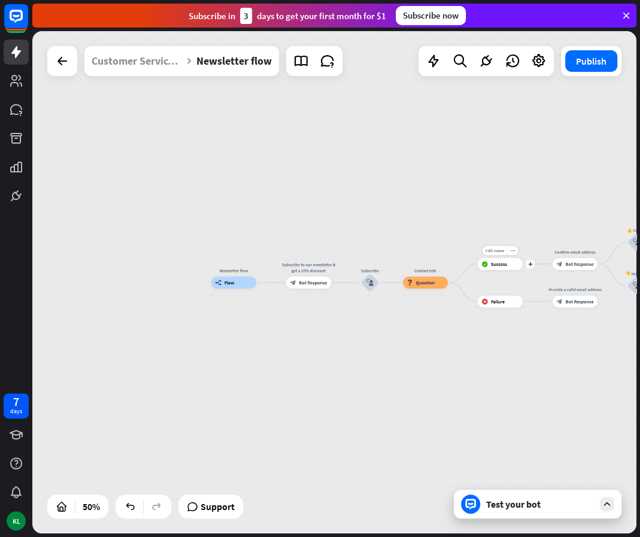
click at [494, 268] on div "block_success Success" at bounding box center [500, 264] width 45 height 12
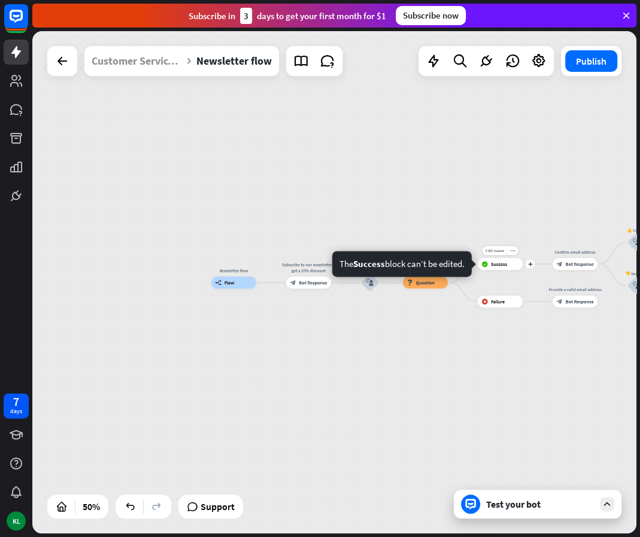
click at [495, 267] on div "block_success Success" at bounding box center [500, 264] width 45 height 12
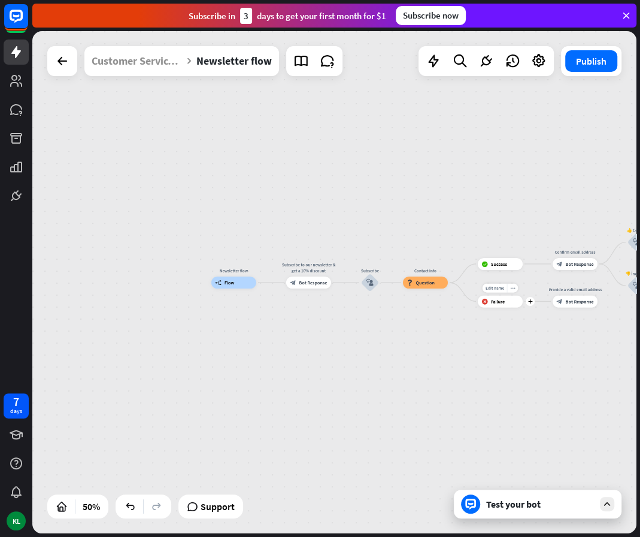
click at [491, 298] on span "Failure" at bounding box center [498, 301] width 14 height 6
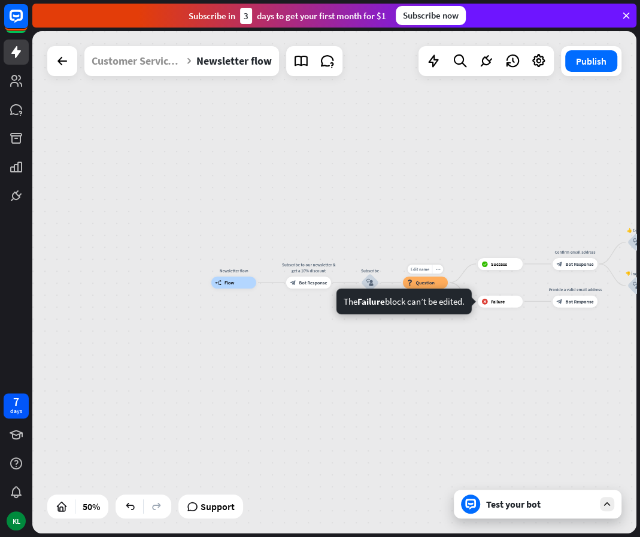
click at [418, 283] on span "Question" at bounding box center [424, 282] width 19 height 6
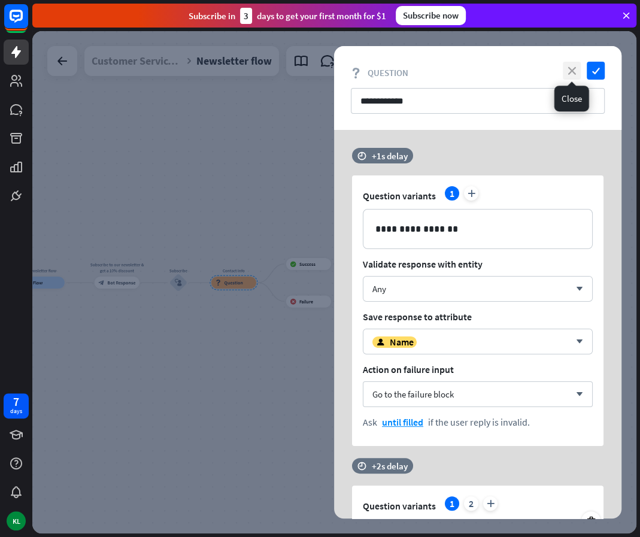
click at [564, 68] on icon "close" at bounding box center [571, 71] width 18 height 18
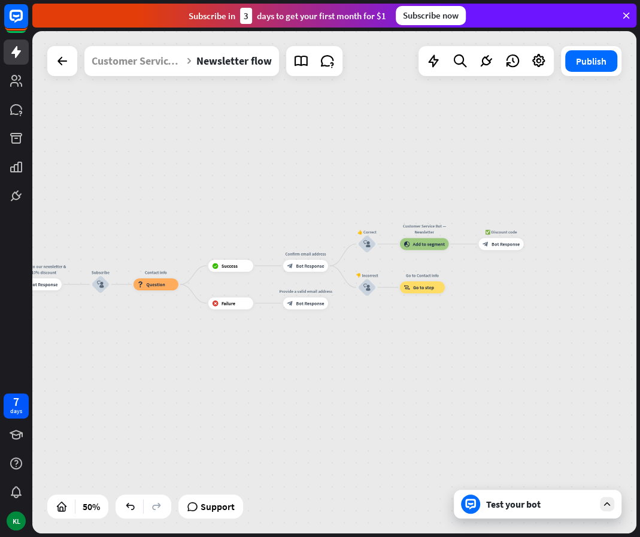
drag, startPoint x: 443, startPoint y: 337, endPoint x: 321, endPoint y: 332, distance: 122.2
click at [321, 332] on div "Newsletter flow builder_tree Flow Subscribe to our newsletter & get a 10% disco…" at bounding box center [334, 282] width 604 height 502
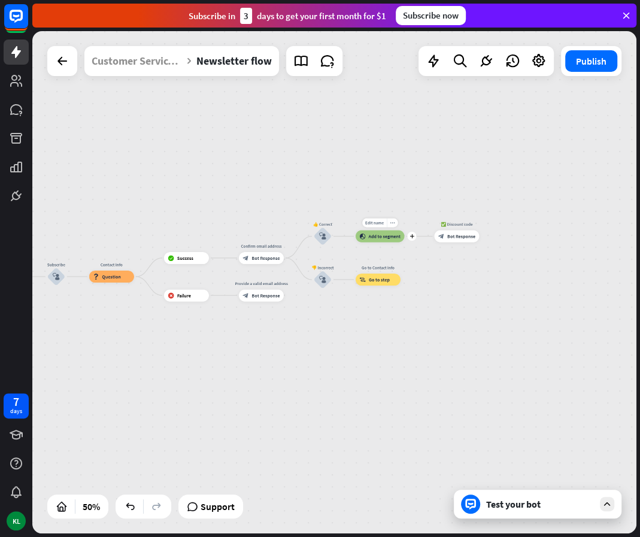
click at [388, 236] on span "Add to segment" at bounding box center [384, 236] width 32 height 6
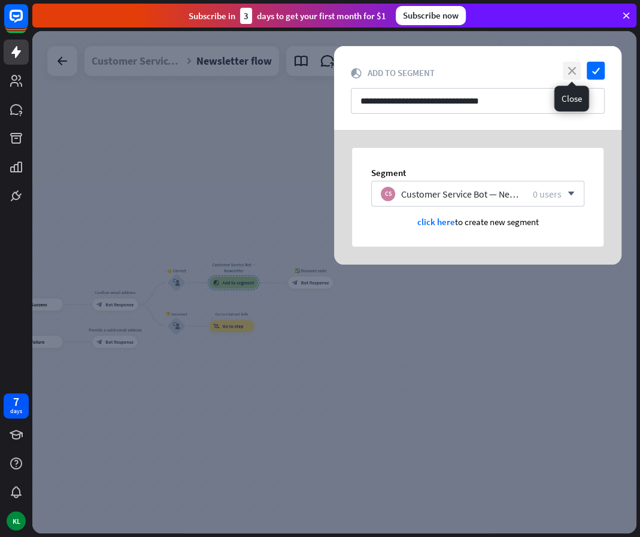
click at [565, 63] on icon "close" at bounding box center [571, 71] width 18 height 18
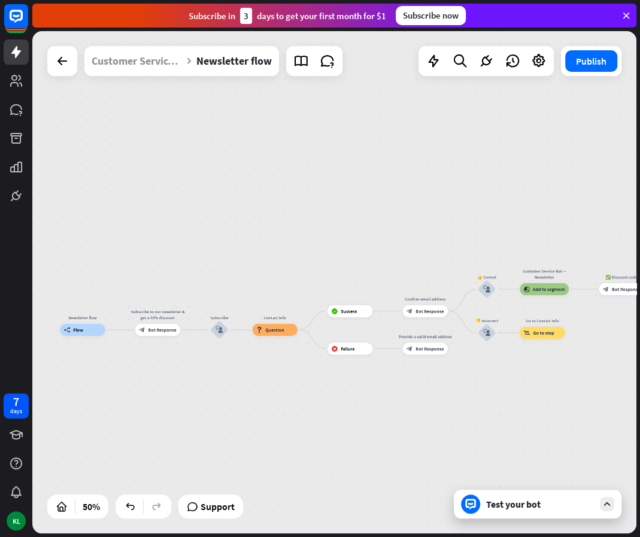
drag, startPoint x: 164, startPoint y: 191, endPoint x: 479, endPoint y: 193, distance: 314.8
click at [479, 193] on div "Newsletter flow builder_tree Flow Subscribe to our newsletter & get a 10% disco…" at bounding box center [334, 282] width 604 height 502
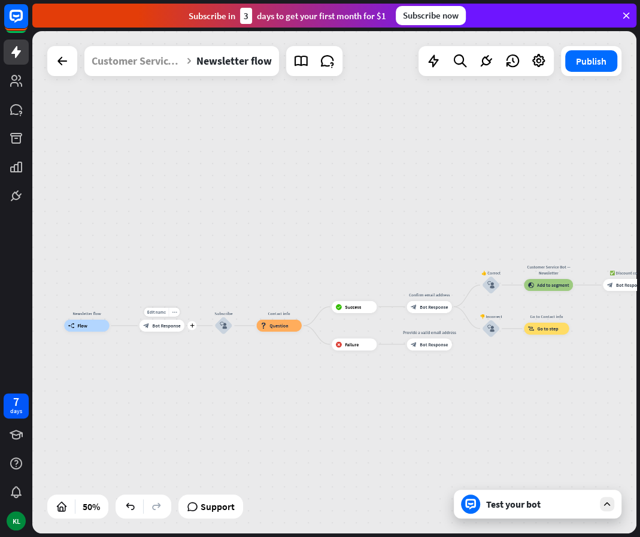
click at [163, 324] on span "Bot Response" at bounding box center [166, 326] width 28 height 6
